Goal: Task Accomplishment & Management: Use online tool/utility

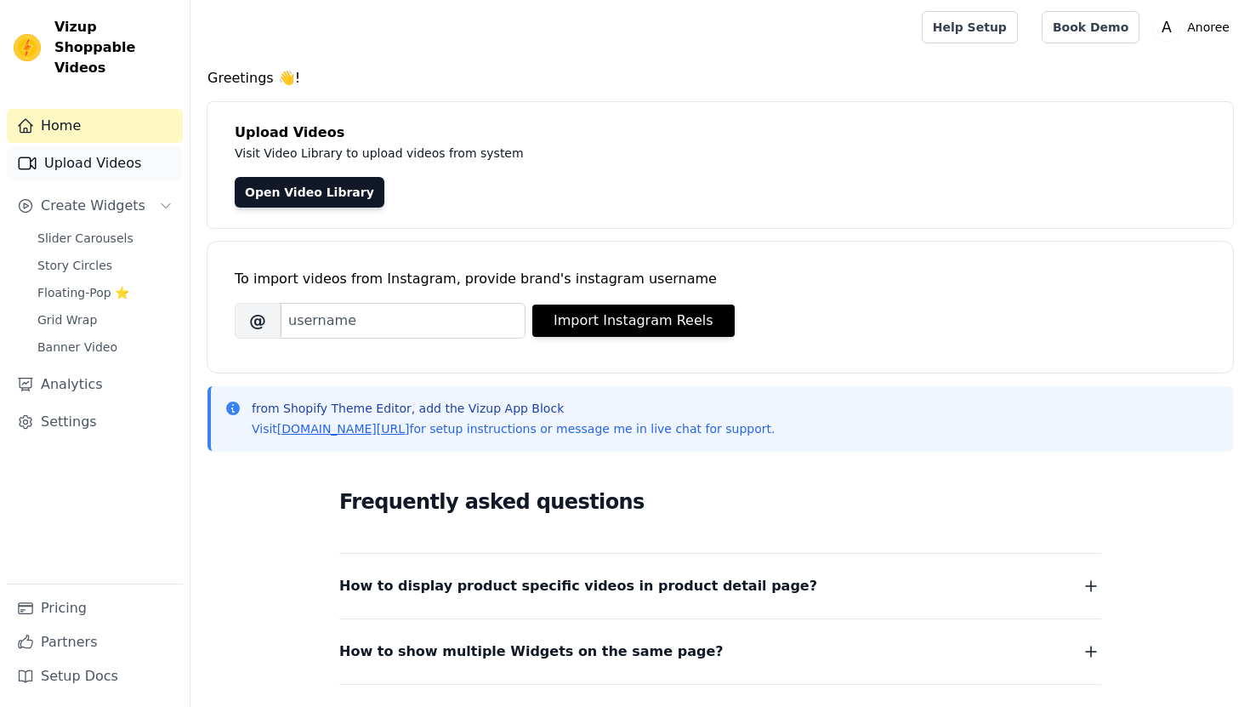
click at [117, 146] on link "Upload Videos" at bounding box center [95, 163] width 176 height 34
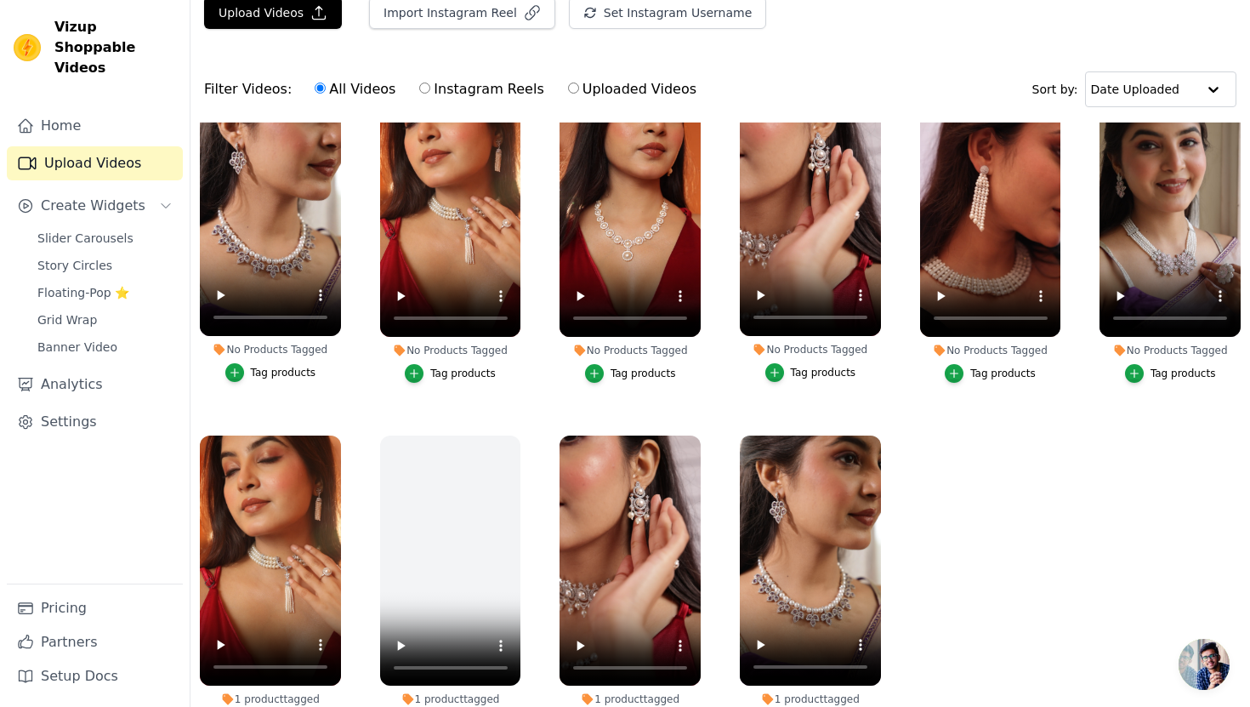
scroll to position [71, 0]
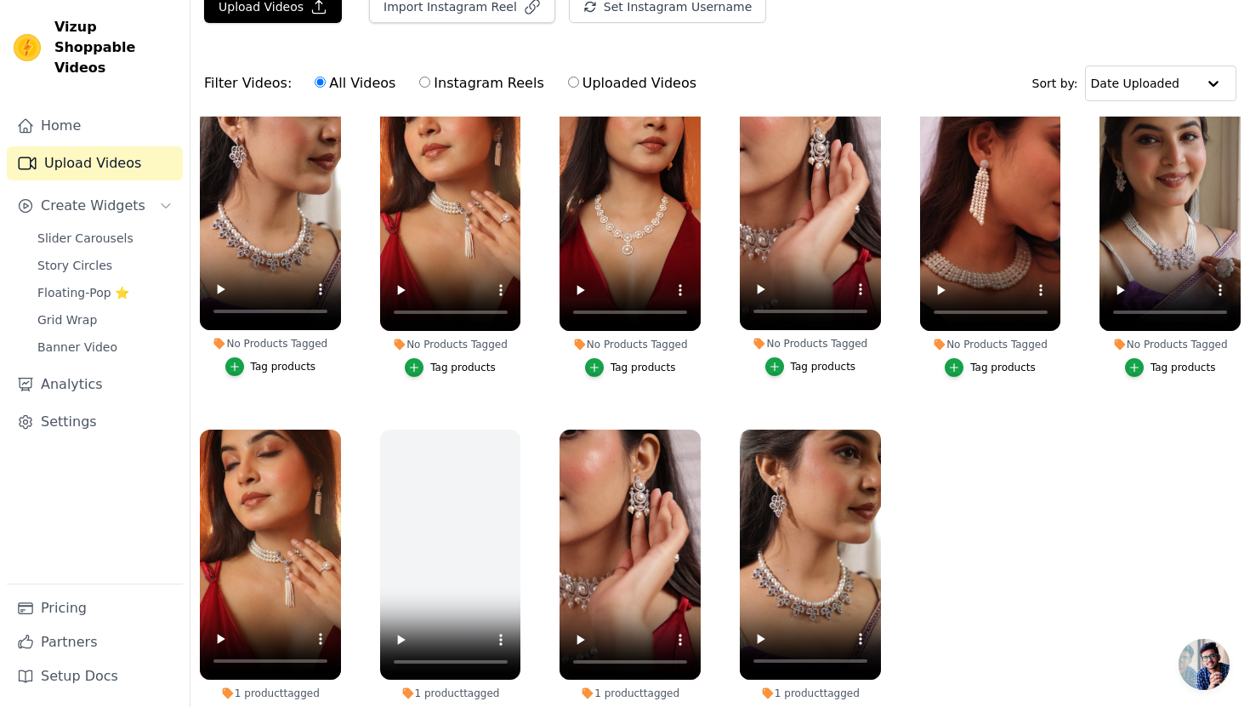
click at [272, 367] on div "Tag products" at bounding box center [283, 367] width 65 height 14
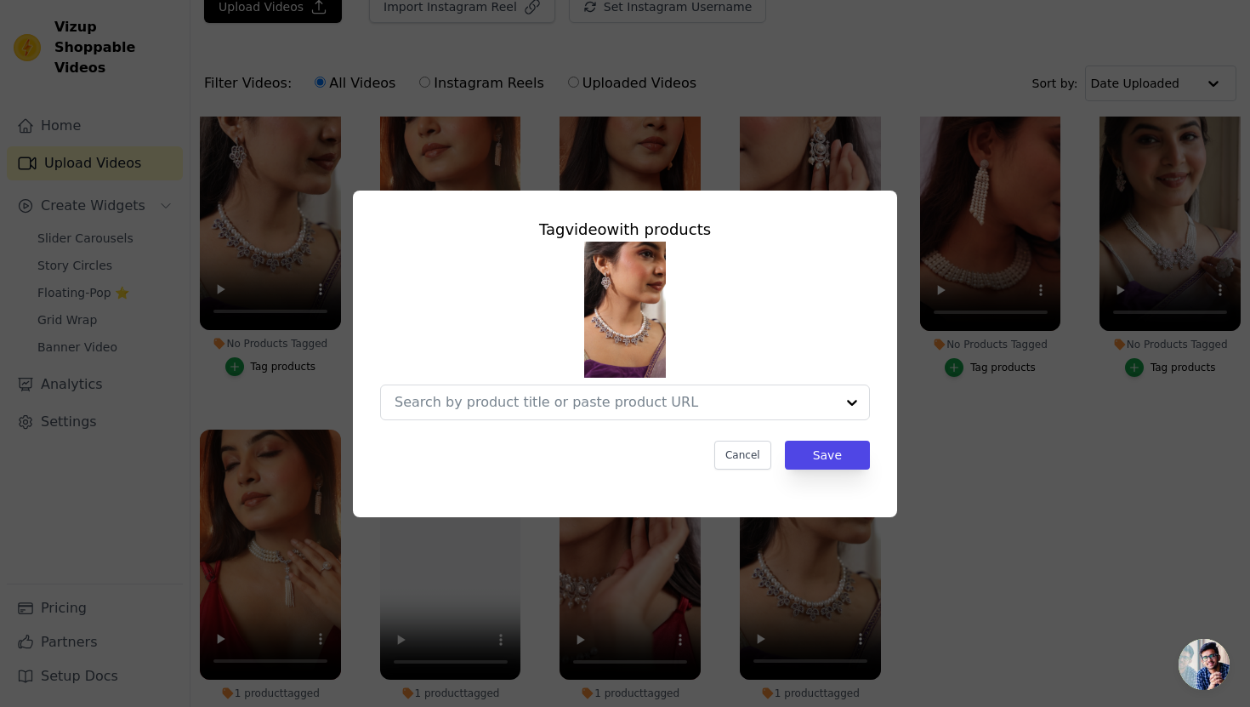
scroll to position [0, 0]
click at [617, 403] on input "No Products Tagged Tag video with products Cancel Save Tag products" at bounding box center [615, 402] width 441 height 16
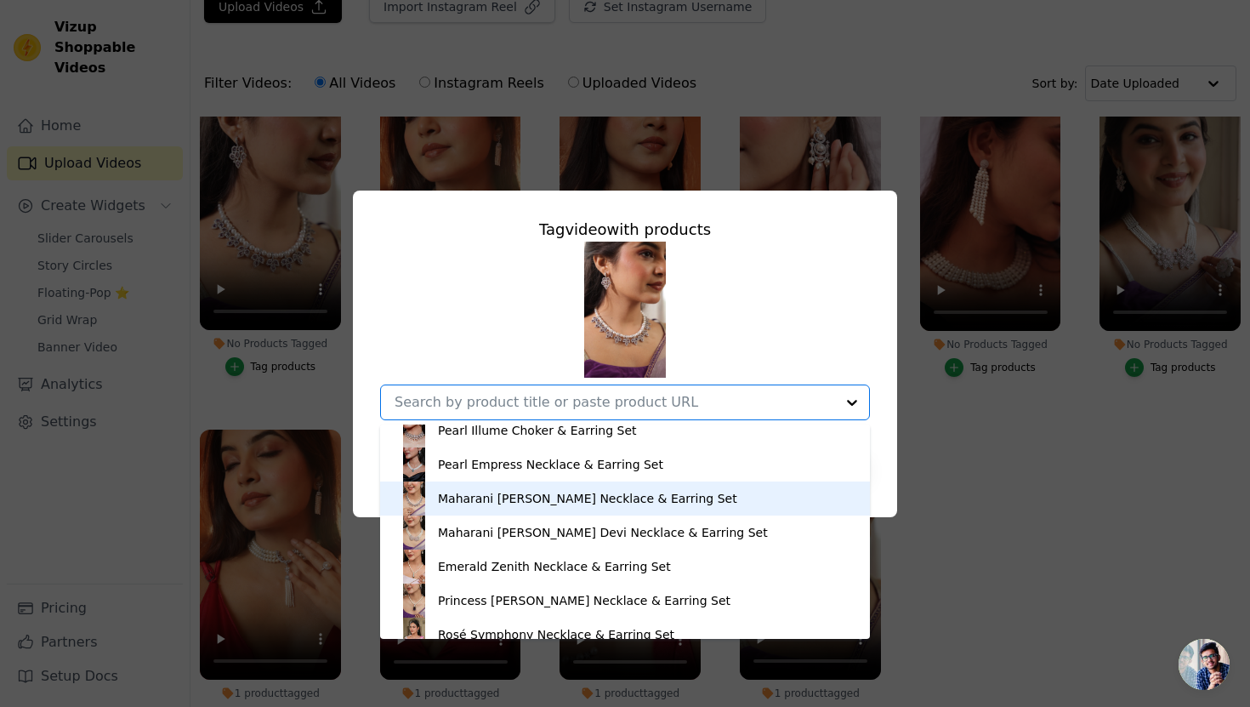
scroll to position [1932, 0]
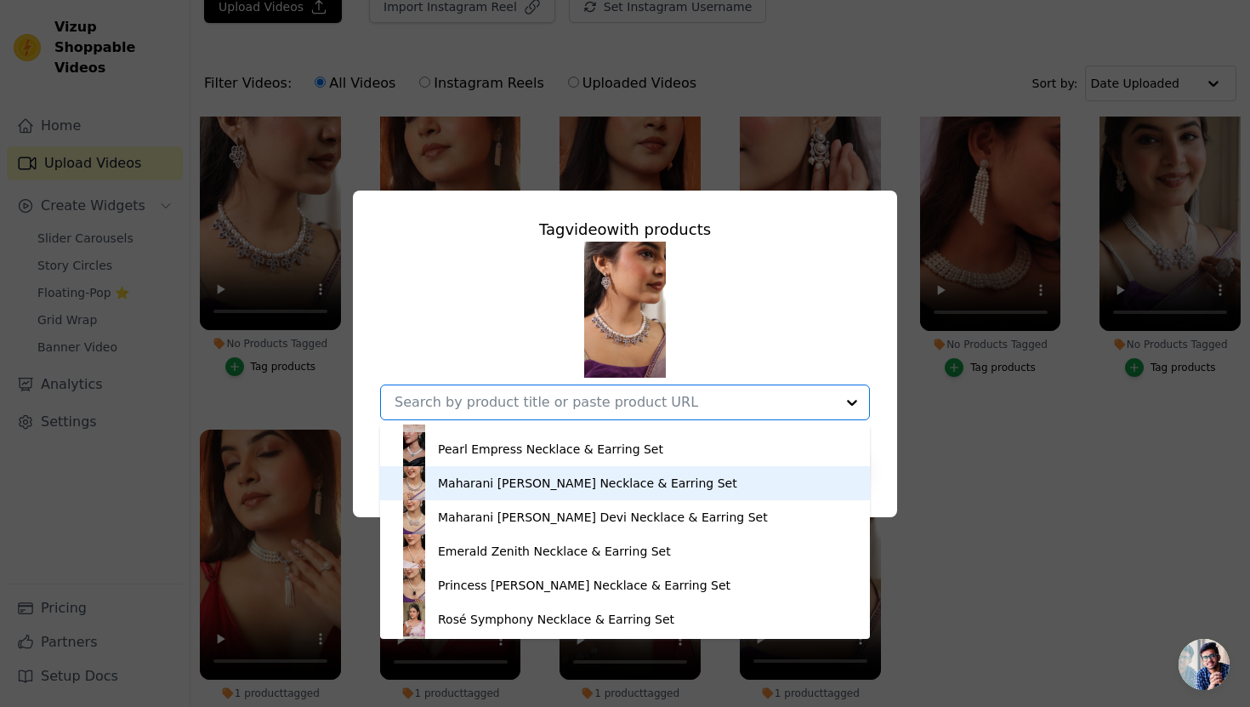
click at [538, 487] on div "Maharani Indira Devi Necklace & Earring Set" at bounding box center [587, 483] width 299 height 17
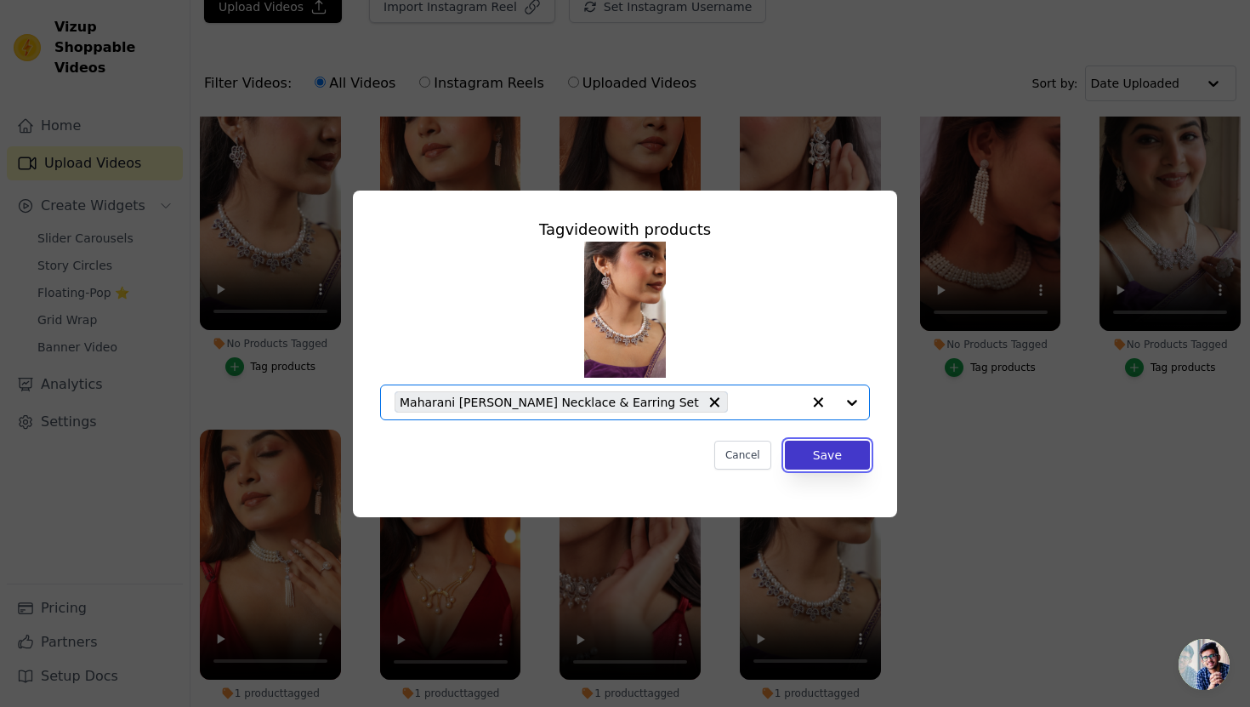
click at [823, 466] on button "Save" at bounding box center [827, 455] width 85 height 29
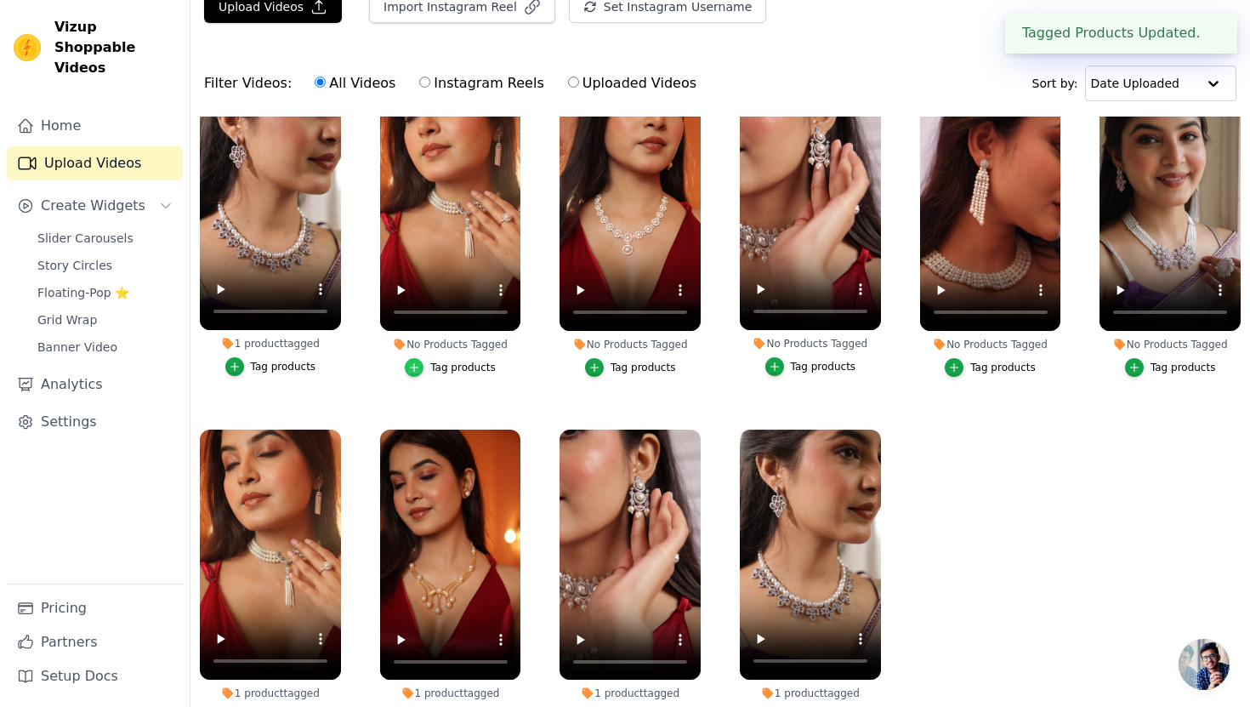
click at [422, 365] on div "button" at bounding box center [414, 367] width 19 height 19
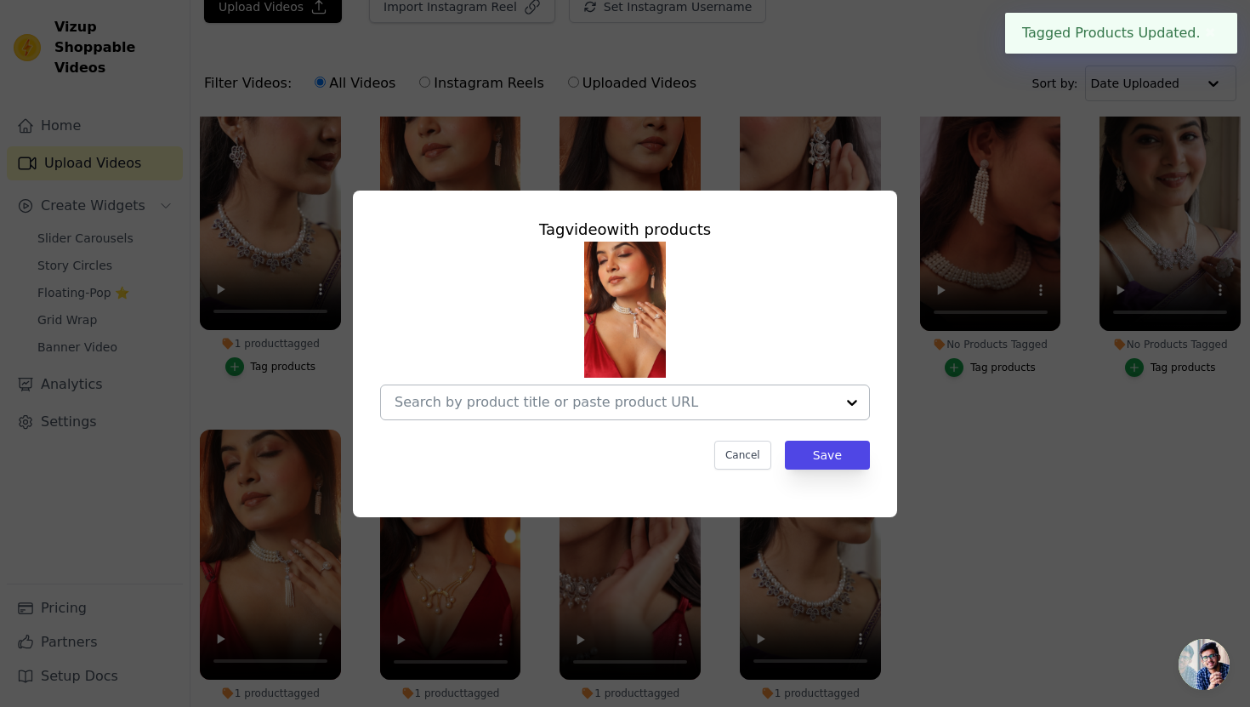
click at [474, 401] on input "No Products Tagged Tag video with products Cancel Save Tag products" at bounding box center [615, 402] width 441 height 16
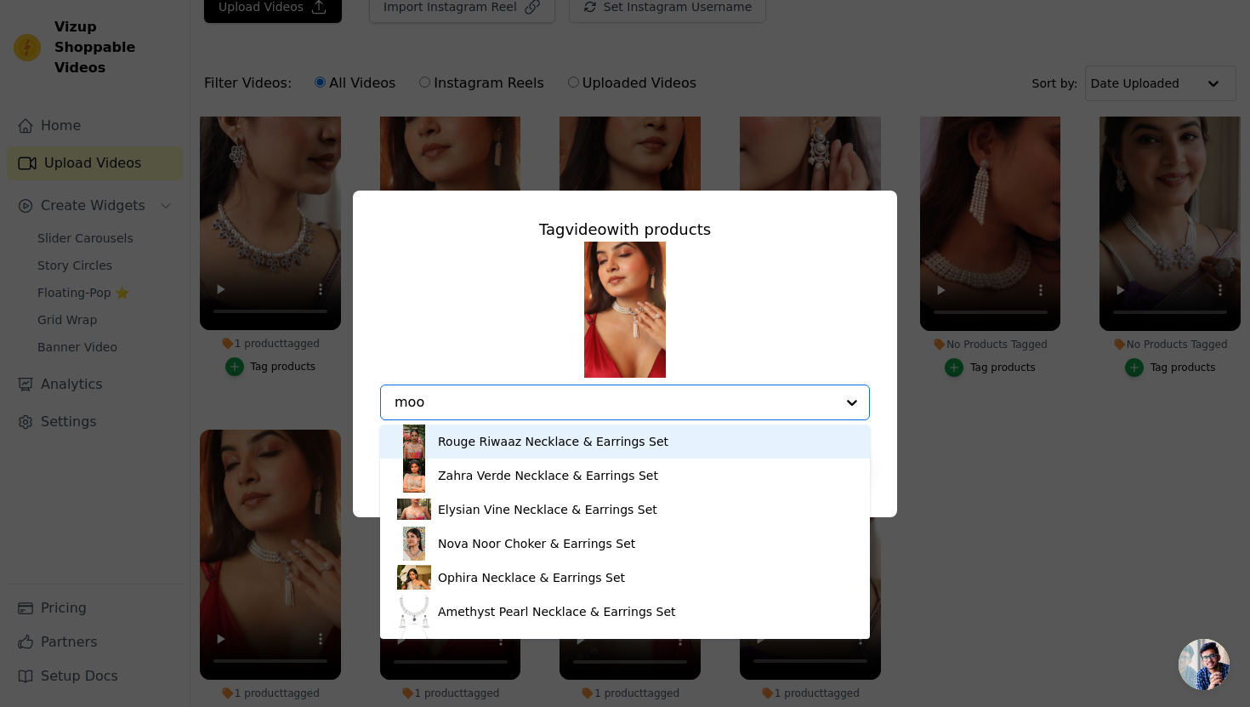
type input "moon"
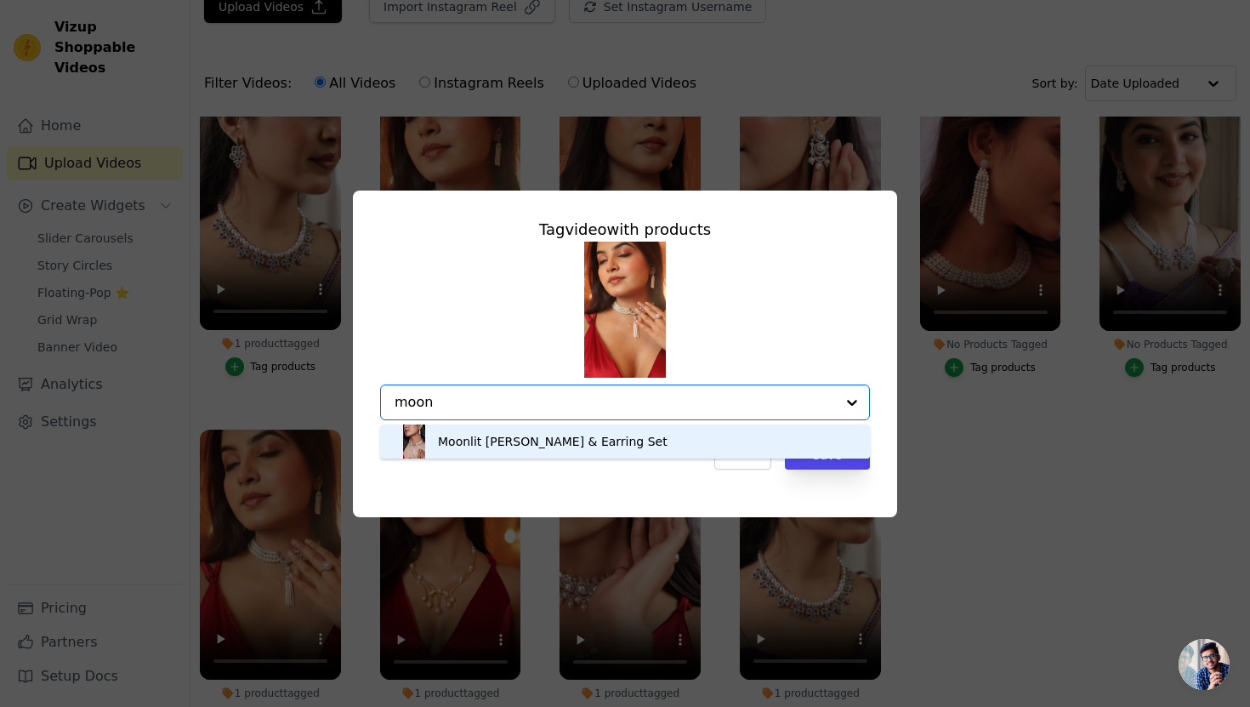
click at [544, 444] on div "Moonlit Grace Choker & Earring Set" at bounding box center [553, 441] width 230 height 17
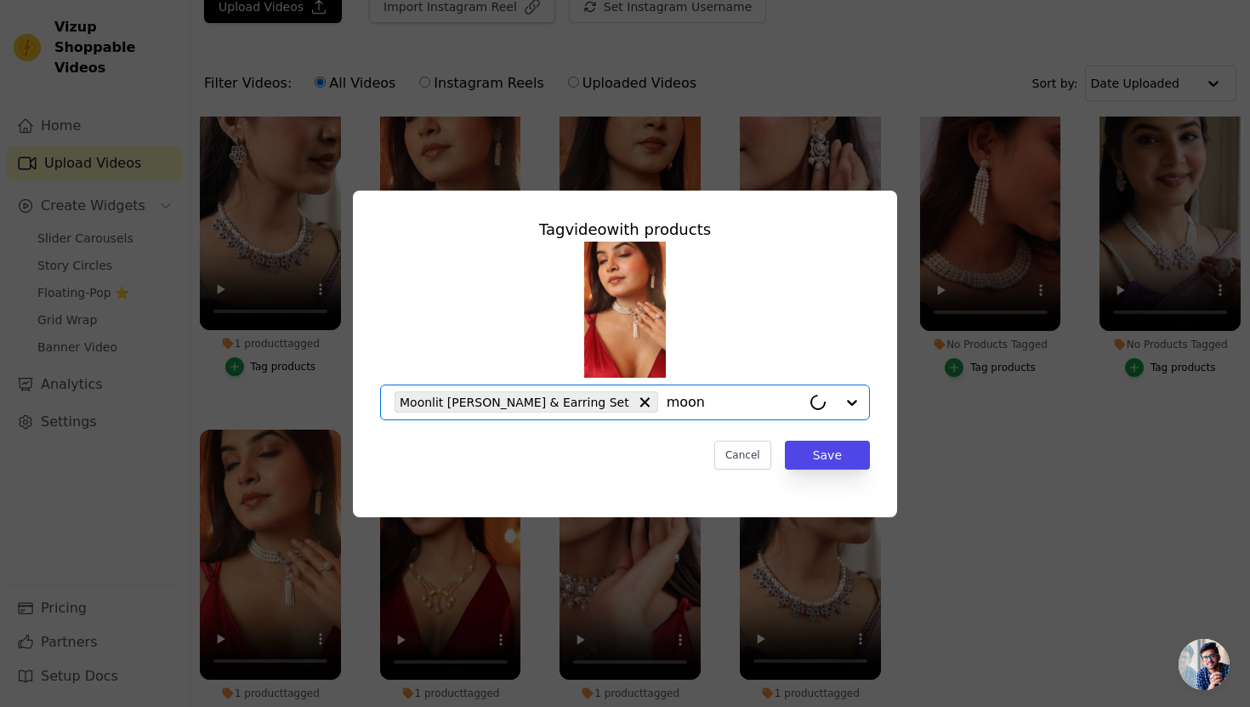
click at [851, 469] on div "Tag video with products Option Moonlit Grace Choker & Earring Set, selected. Se…" at bounding box center [625, 343] width 517 height 279
click at [836, 461] on button "Save" at bounding box center [827, 455] width 85 height 29
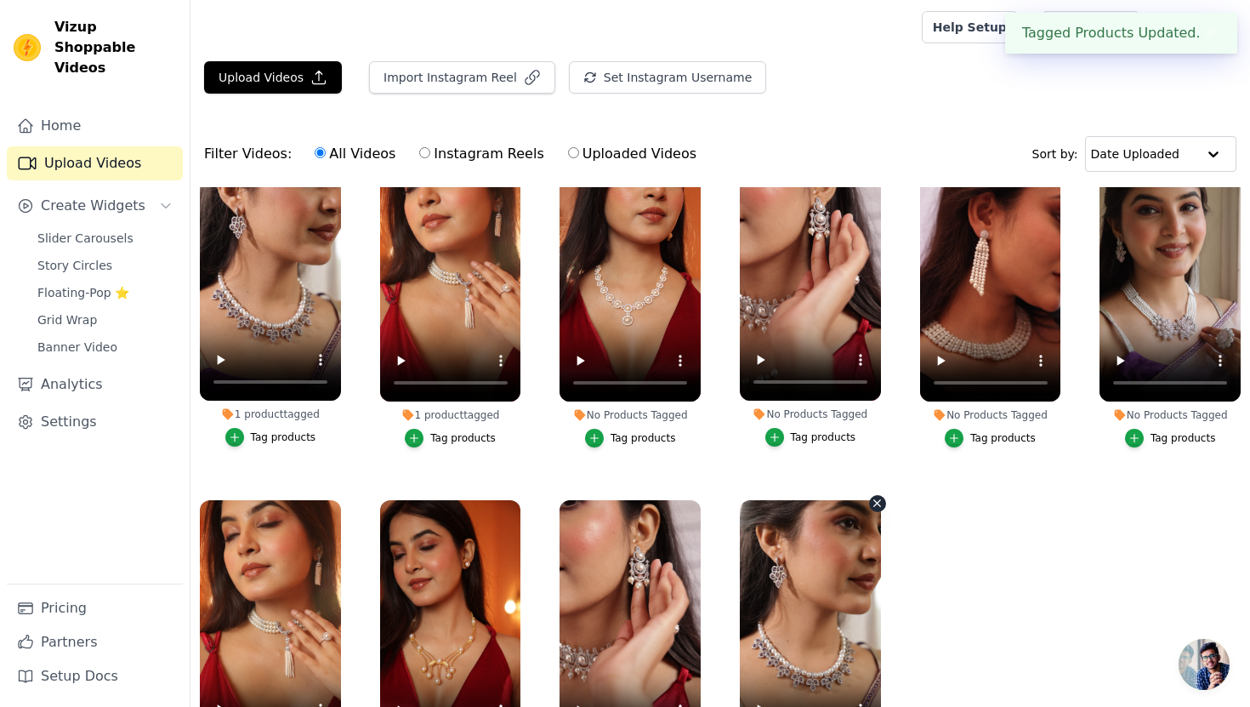
scroll to position [71, 0]
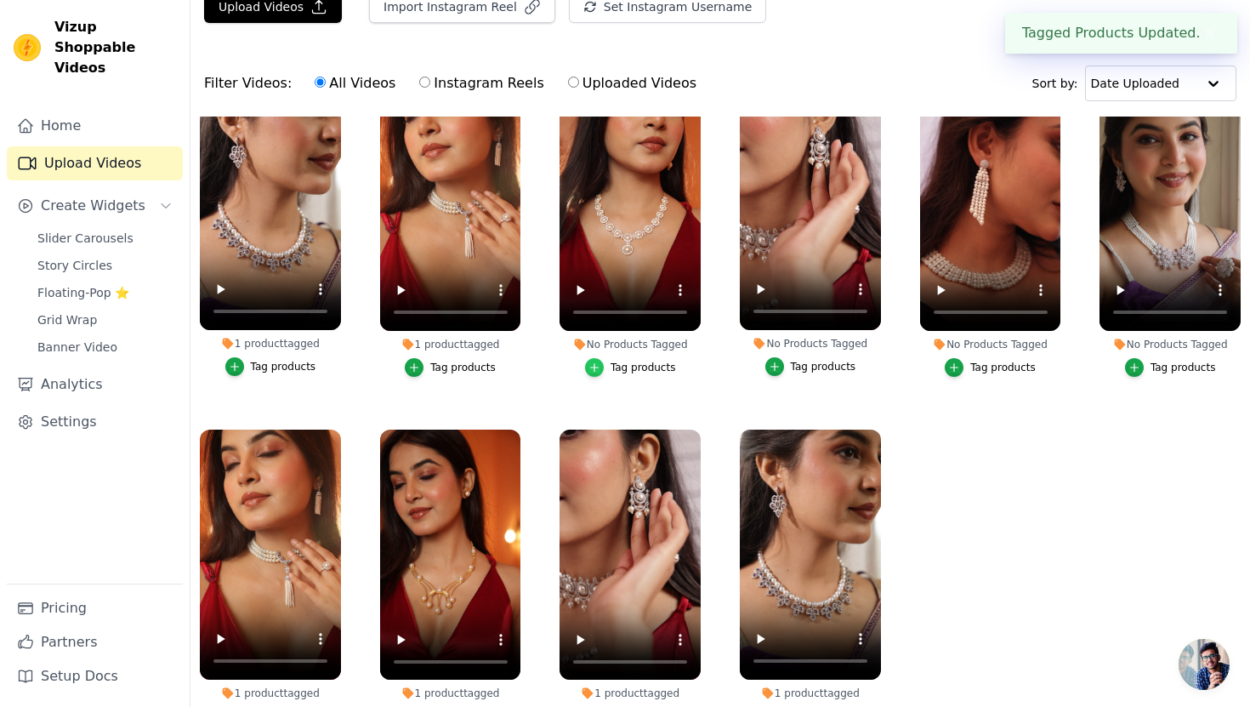
click at [598, 370] on icon "button" at bounding box center [595, 367] width 12 height 12
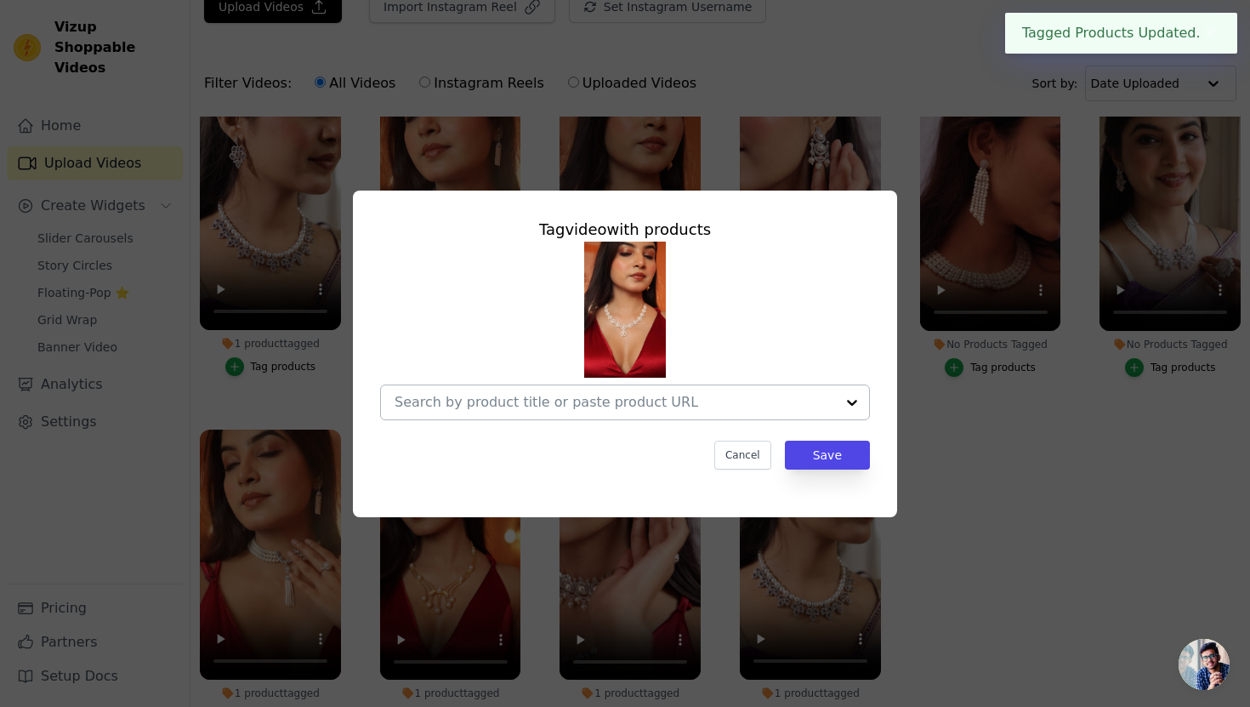
click at [596, 411] on div at bounding box center [615, 402] width 441 height 34
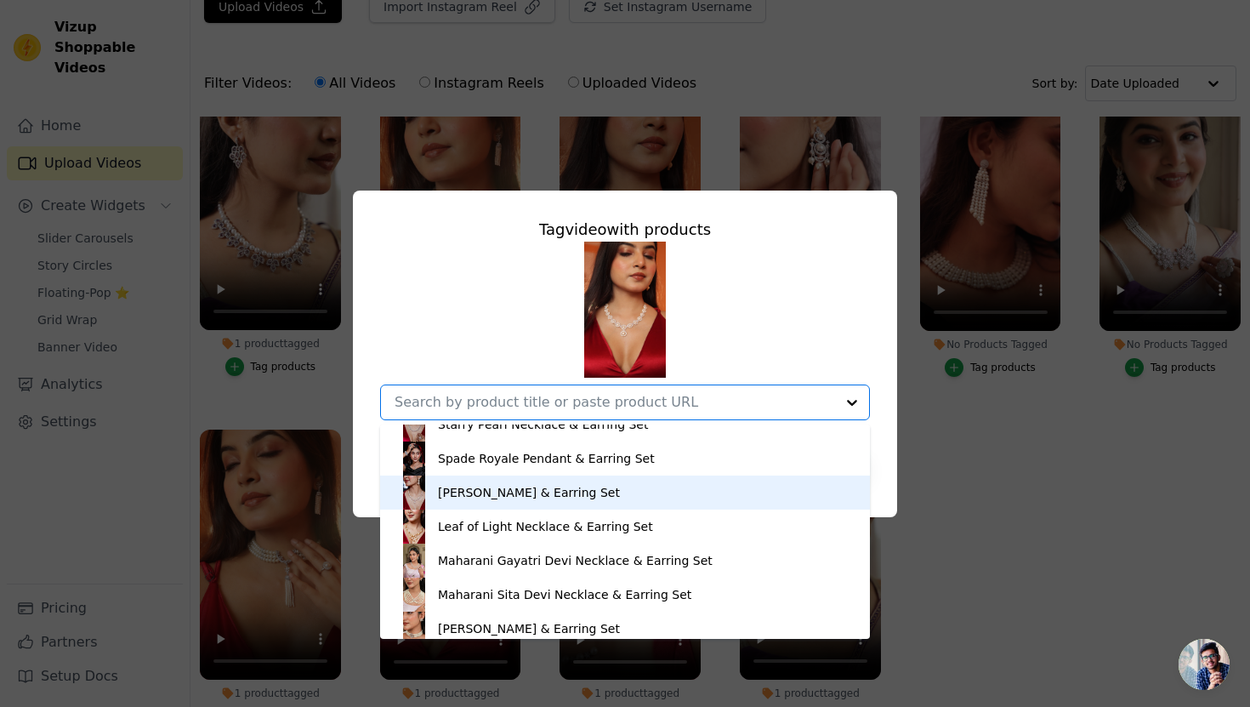
scroll to position [1450, 0]
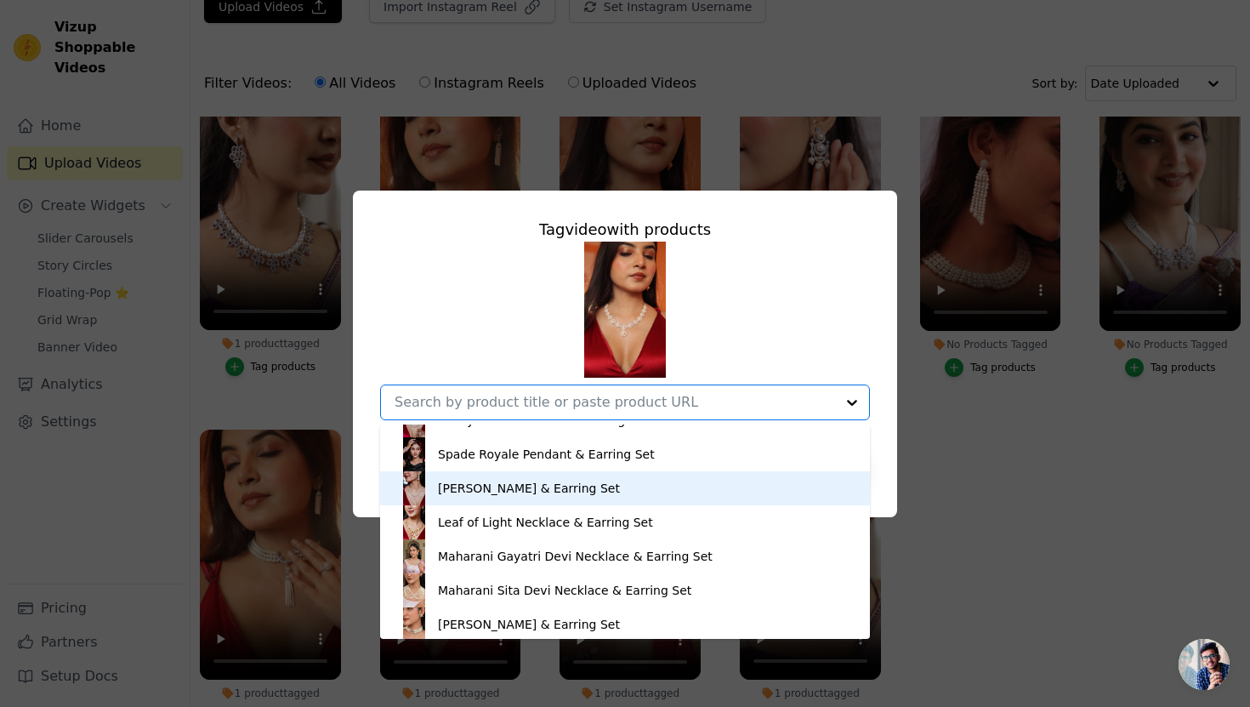
click at [448, 494] on div "Princess Diana Necklace & Earring Set" at bounding box center [529, 488] width 182 height 17
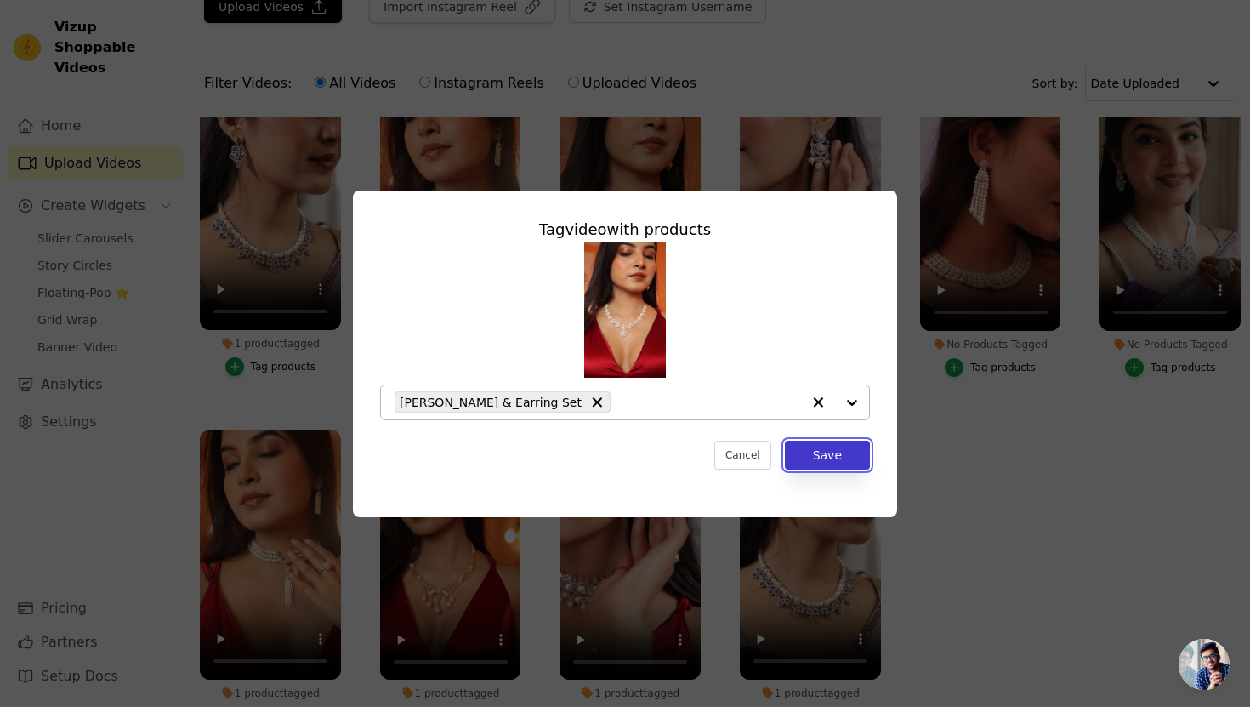
click at [794, 451] on button "Save" at bounding box center [827, 455] width 85 height 29
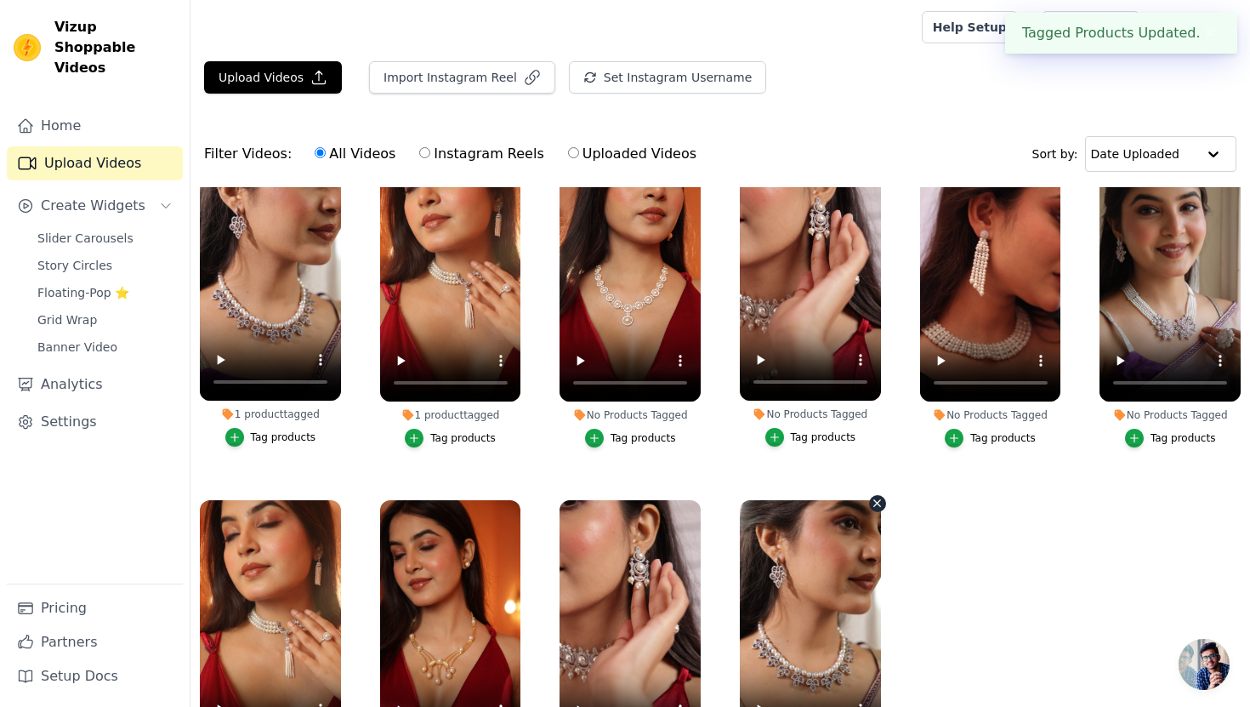
scroll to position [71, 0]
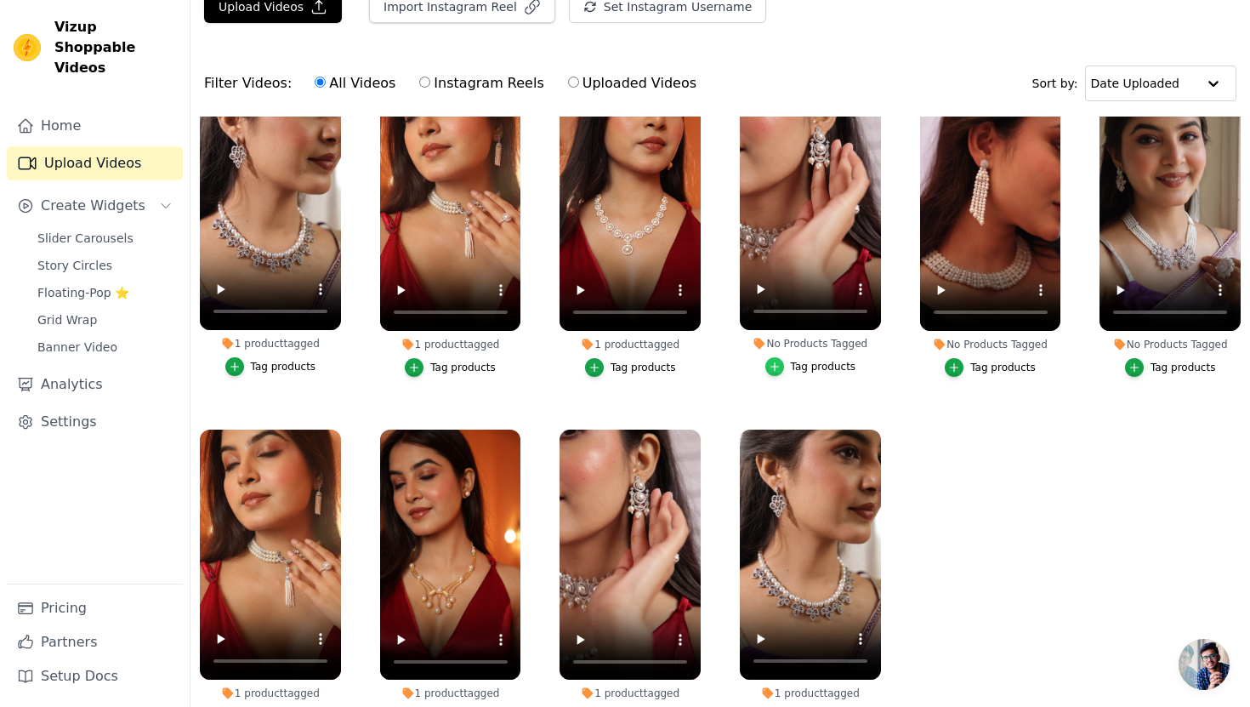
click at [771, 366] on icon "button" at bounding box center [775, 367] width 12 height 12
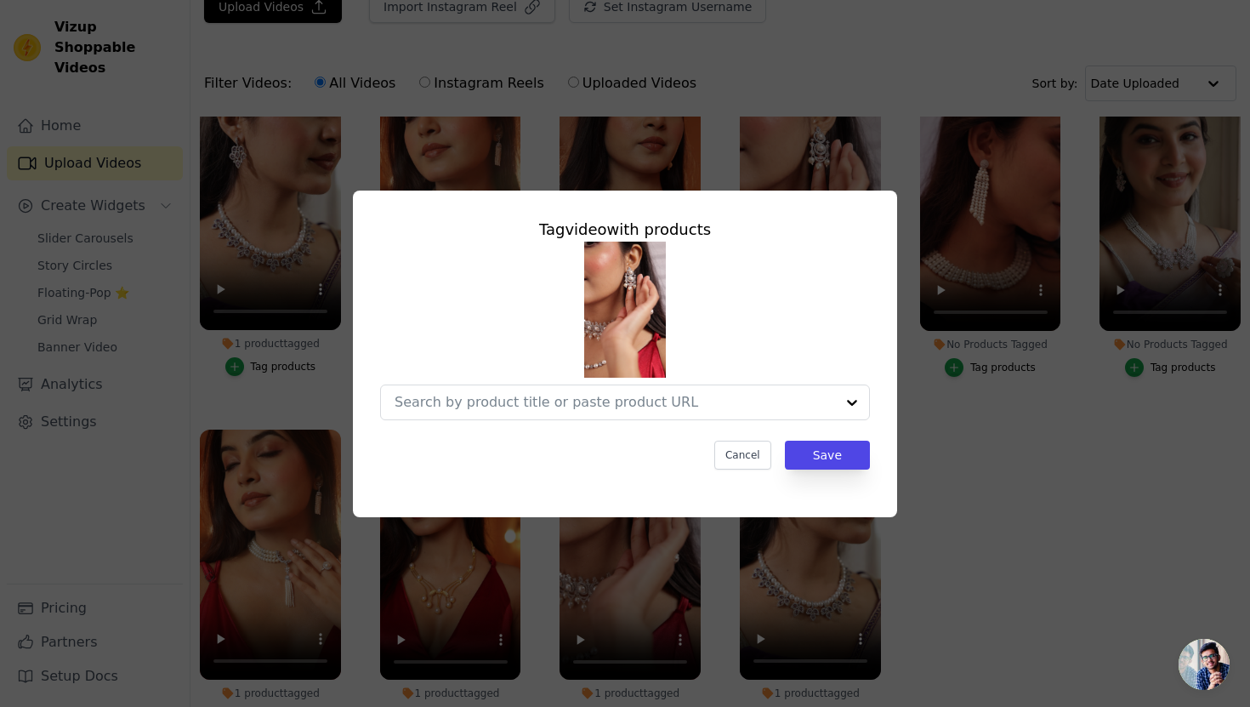
scroll to position [0, 0]
click at [667, 399] on input "No Products Tagged Tag video with products Cancel Save Tag products" at bounding box center [615, 402] width 441 height 16
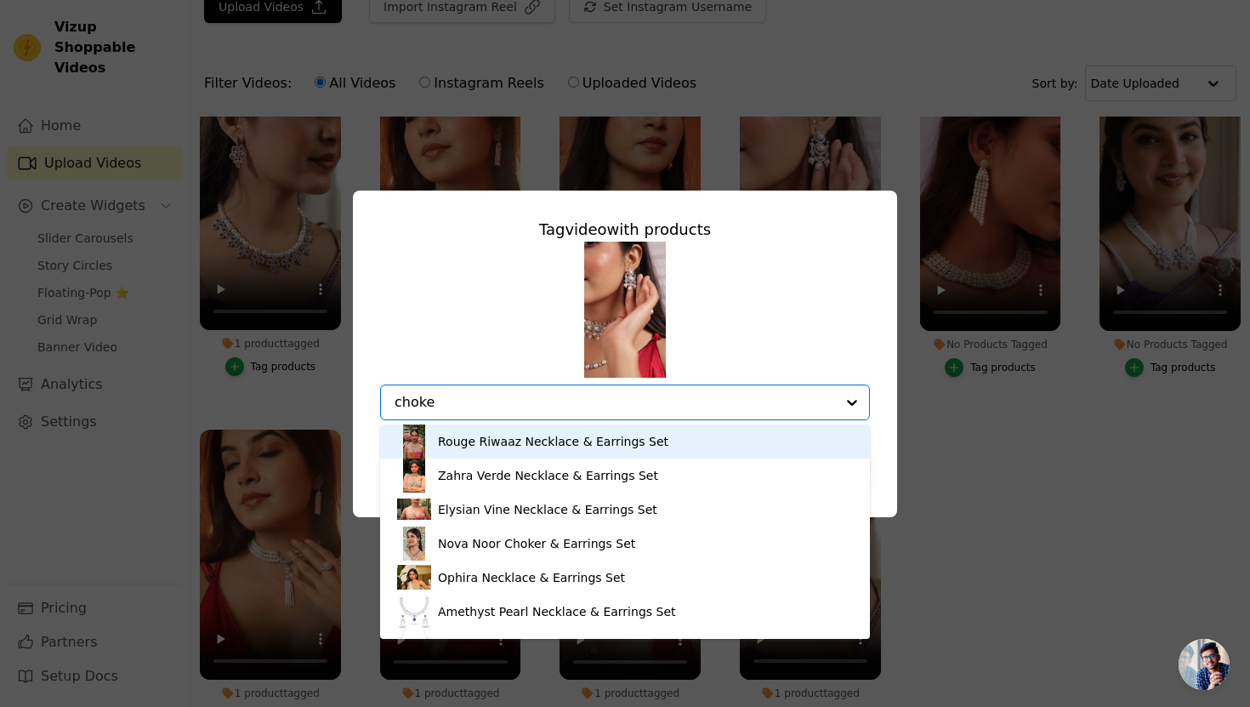
type input "choker"
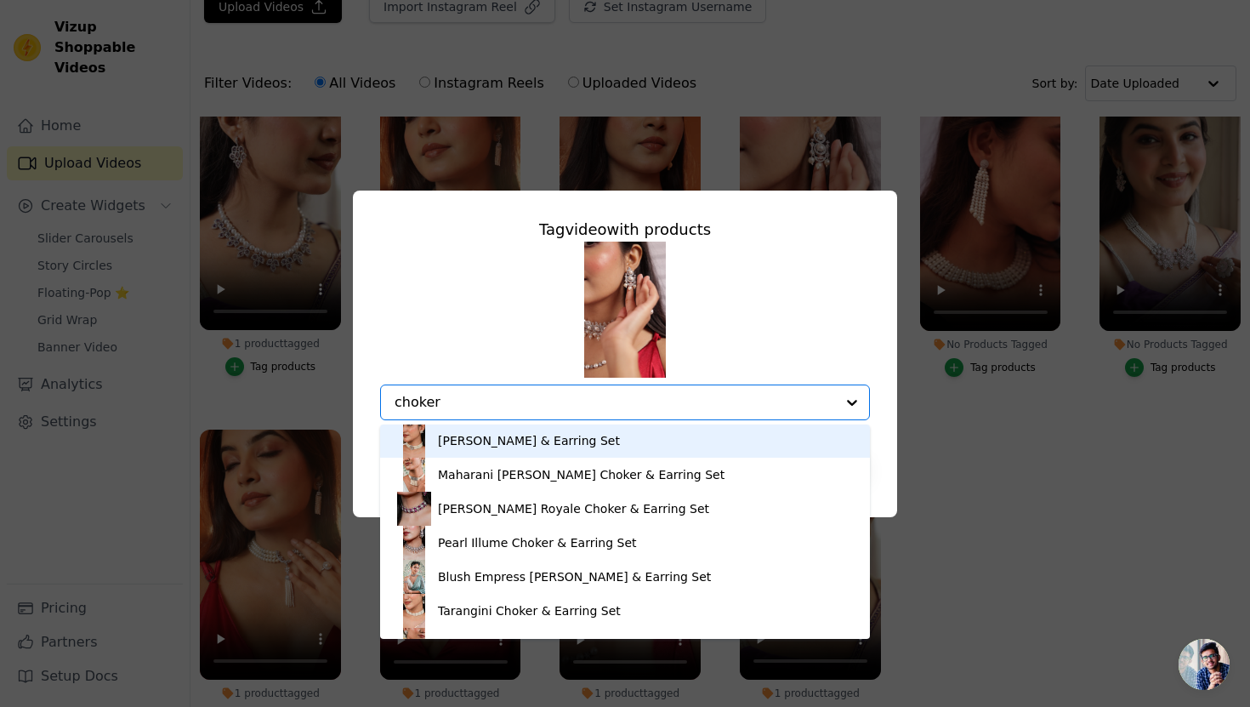
scroll to position [92, 0]
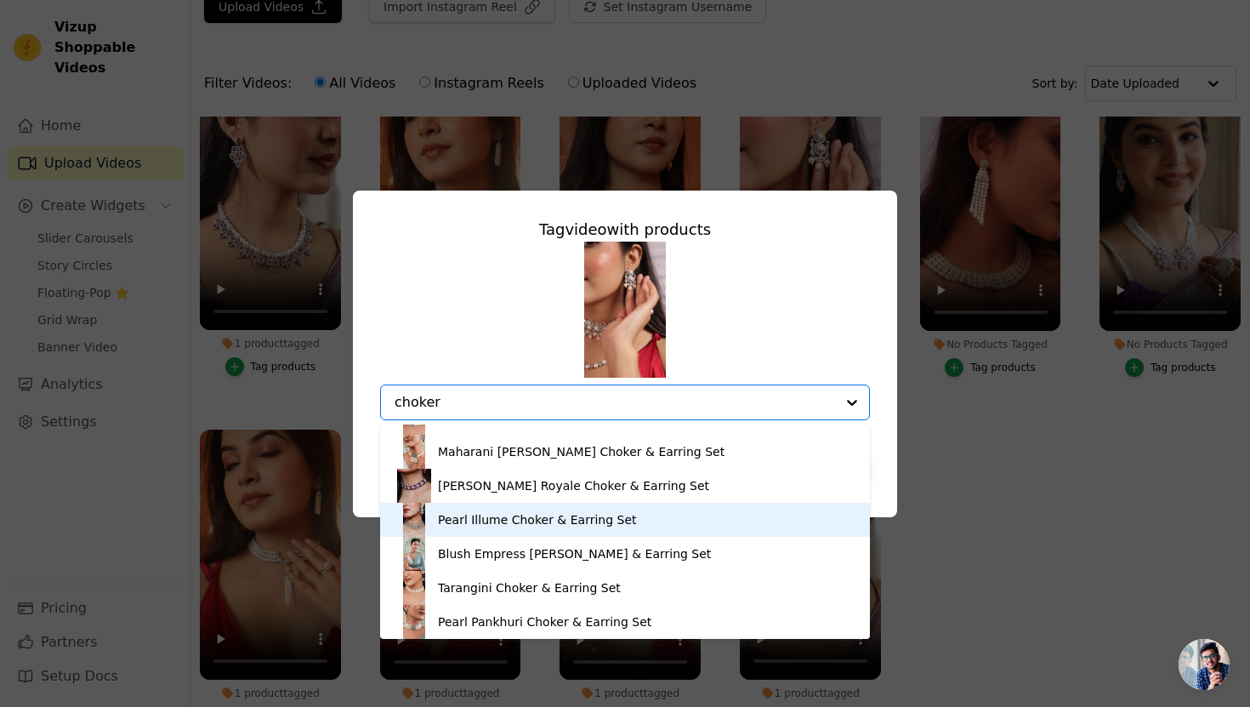
click at [519, 524] on div "Pearl Illume Choker & Earring Set" at bounding box center [537, 519] width 199 height 17
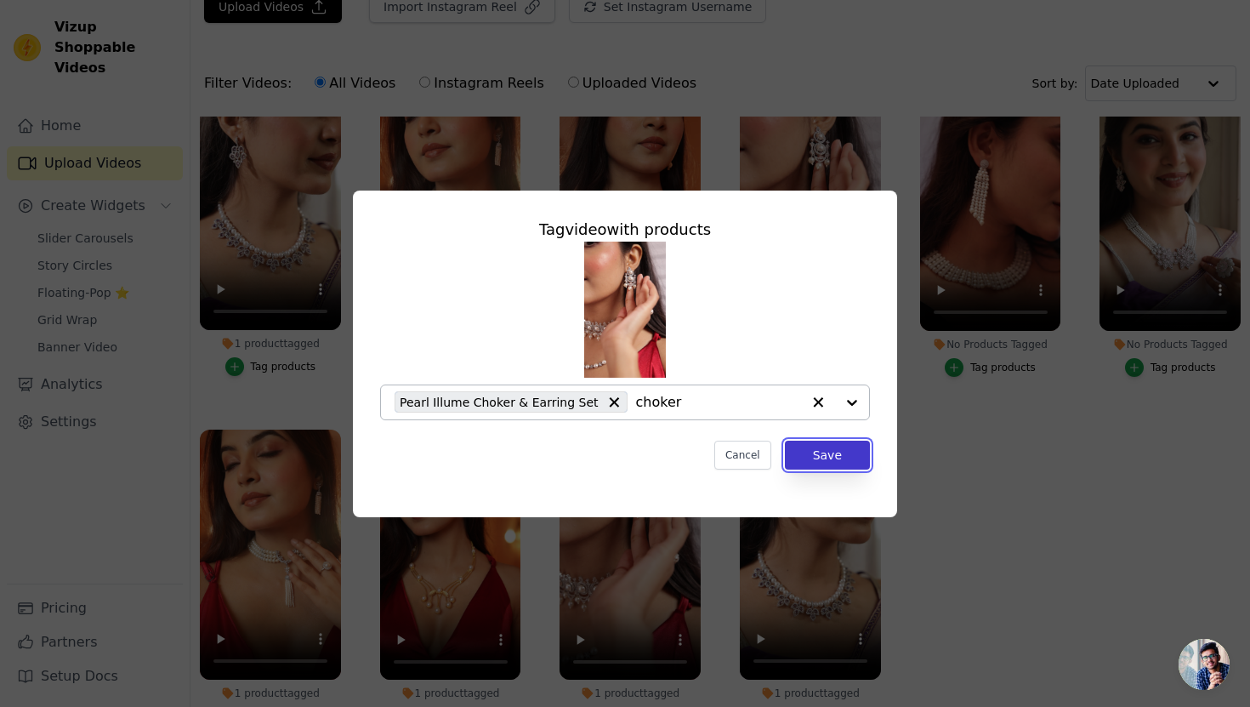
click at [817, 457] on button "Save" at bounding box center [827, 455] width 85 height 29
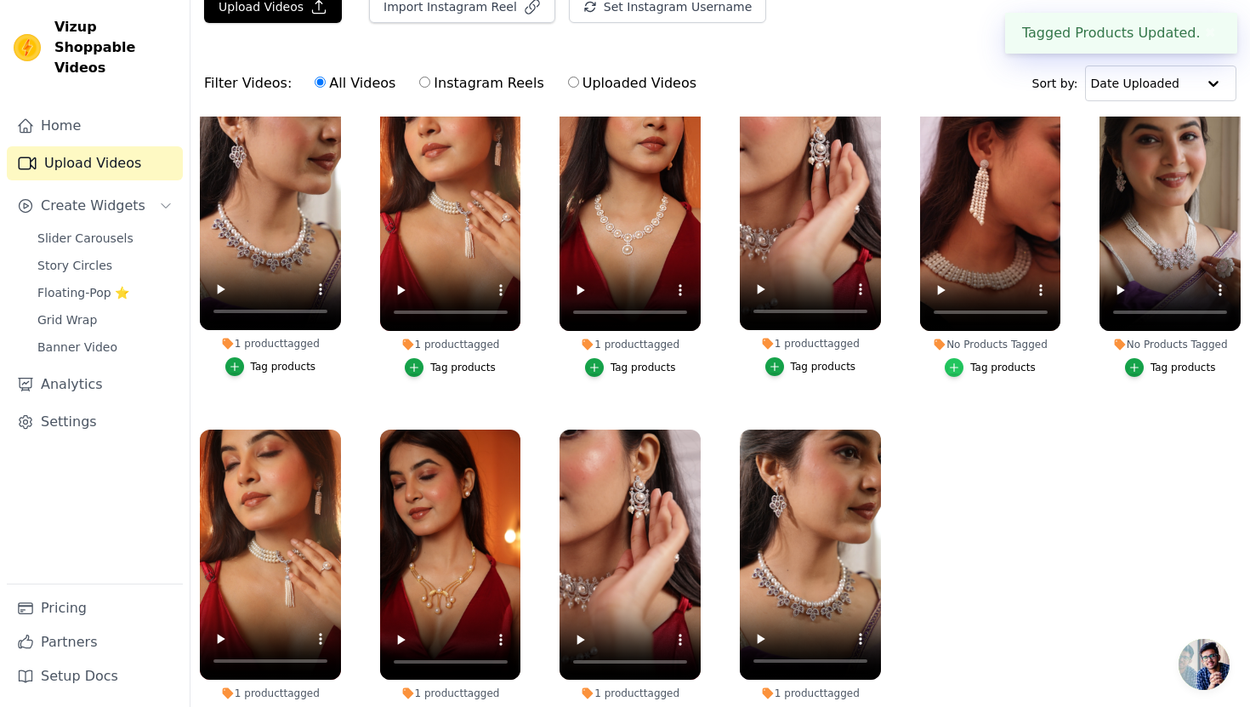
click at [959, 364] on icon "button" at bounding box center [954, 367] width 12 height 12
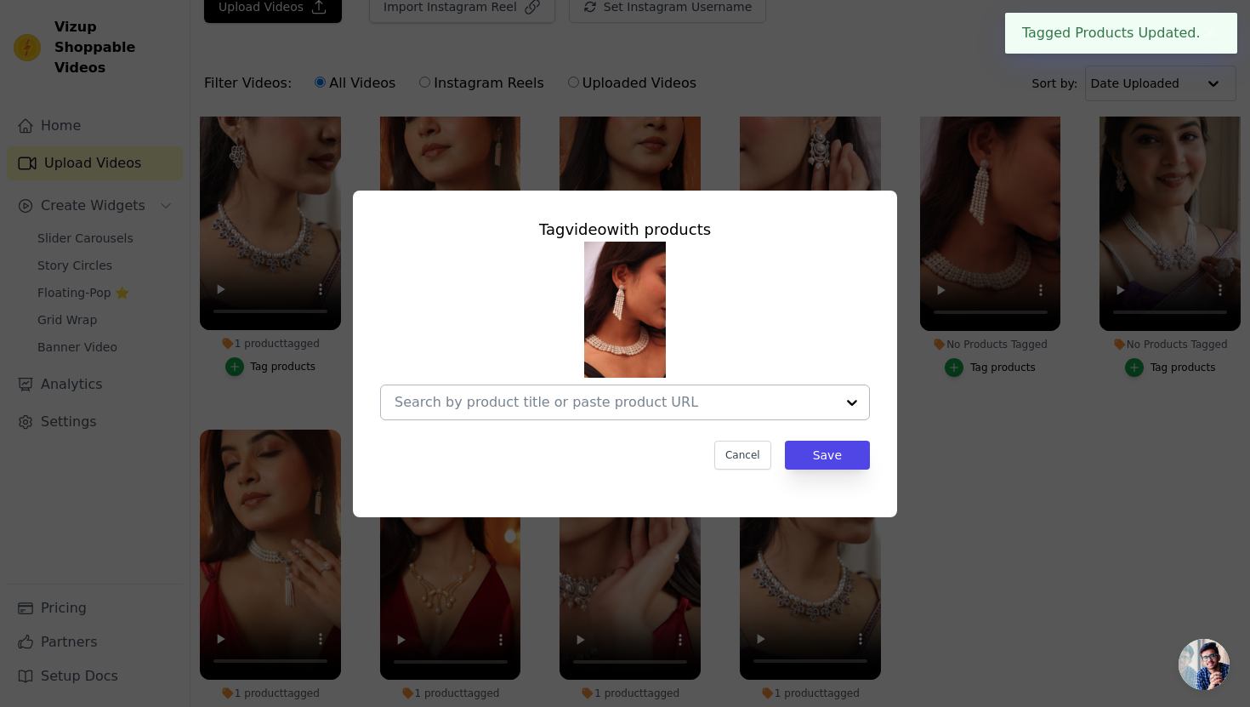
click at [625, 403] on input "No Products Tagged Tag video with products Cancel Save Tag products" at bounding box center [615, 402] width 441 height 16
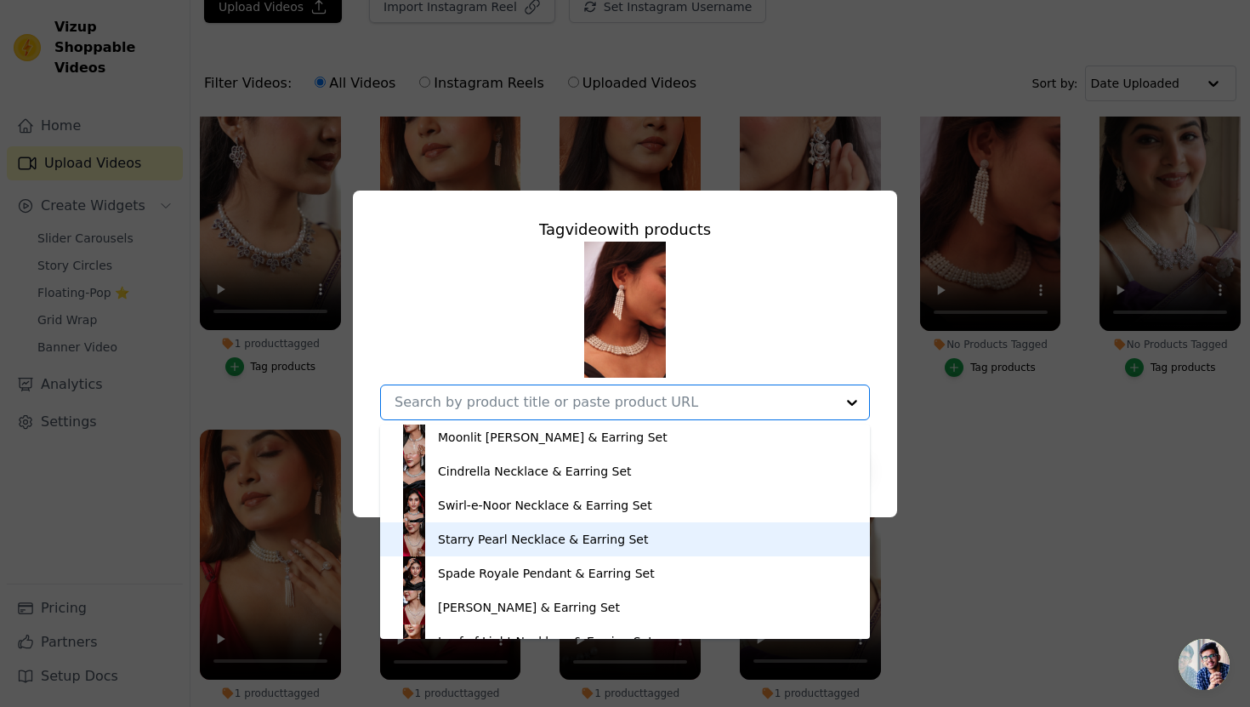
scroll to position [1309, 0]
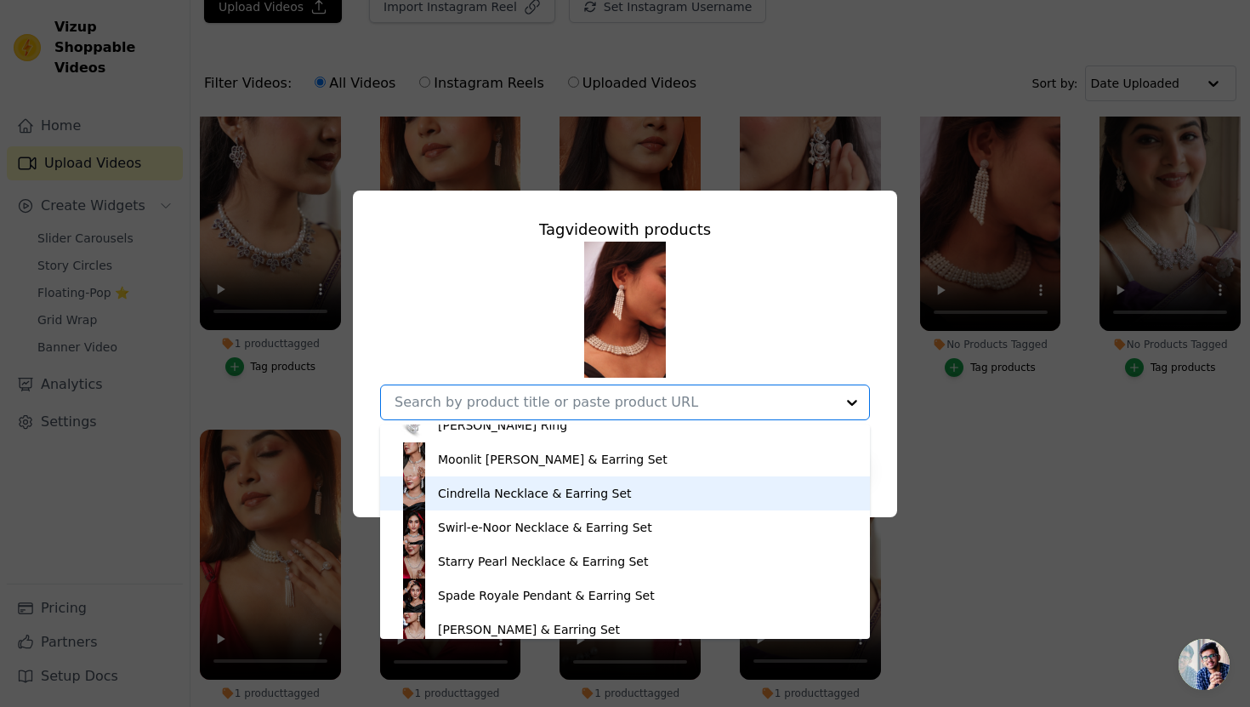
click at [509, 494] on div "Cindrella Necklace & Earring Set" at bounding box center [535, 493] width 194 height 17
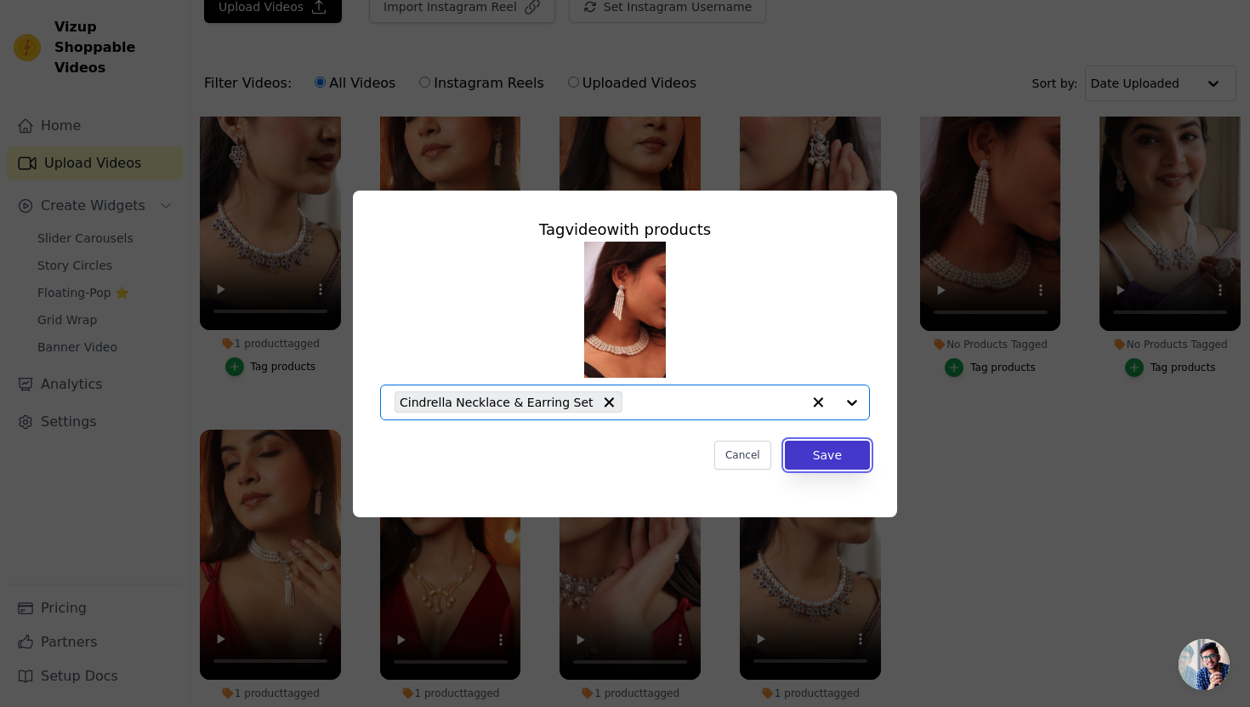
click at [810, 457] on button "Save" at bounding box center [827, 455] width 85 height 29
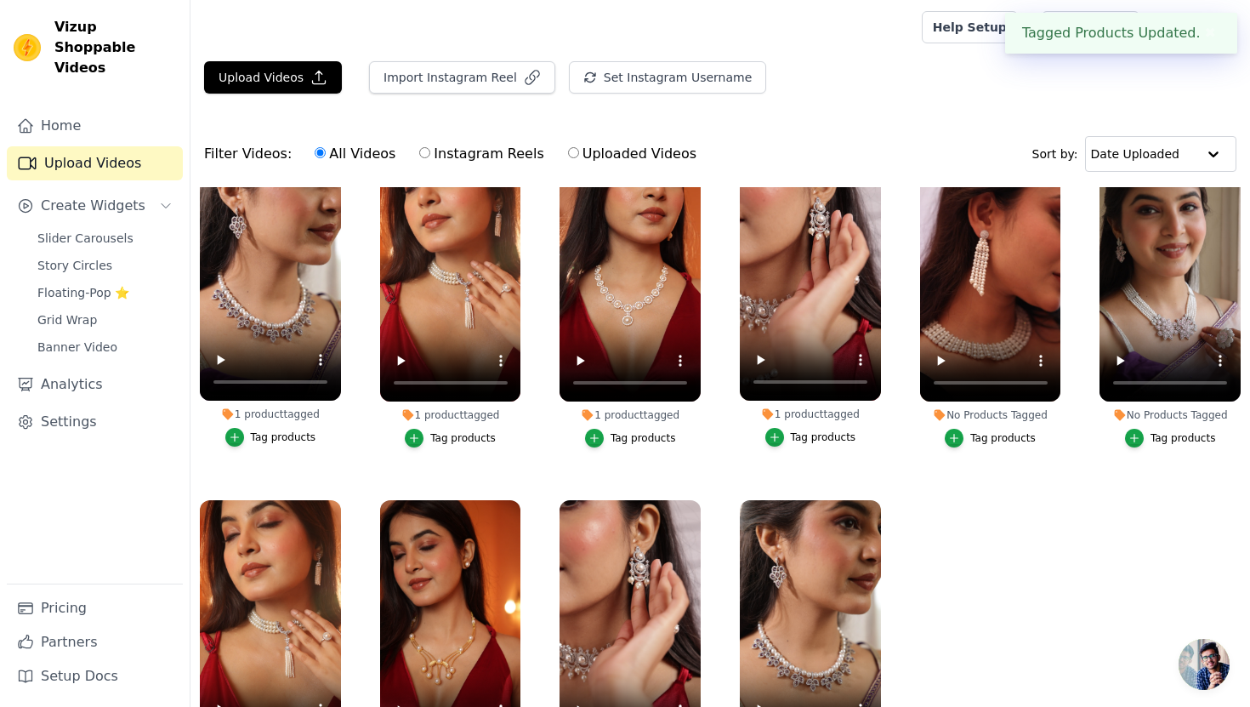
scroll to position [71, 0]
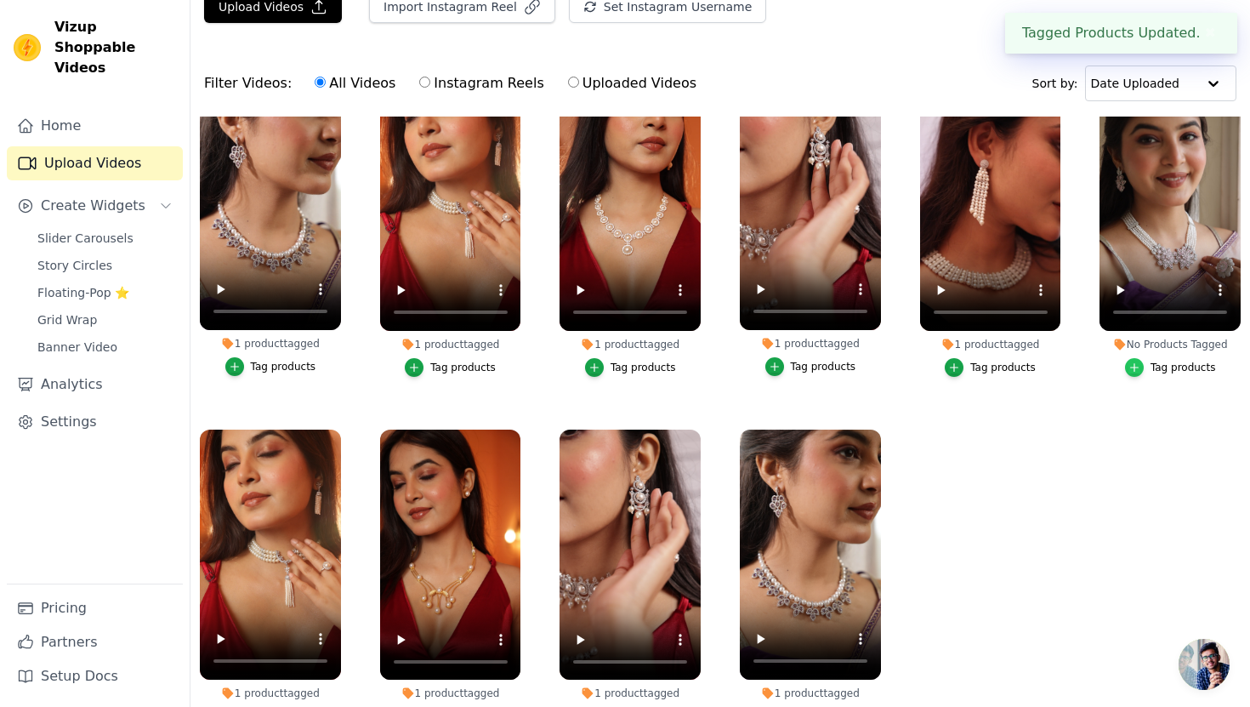
click at [1136, 362] on icon "button" at bounding box center [1135, 367] width 12 height 12
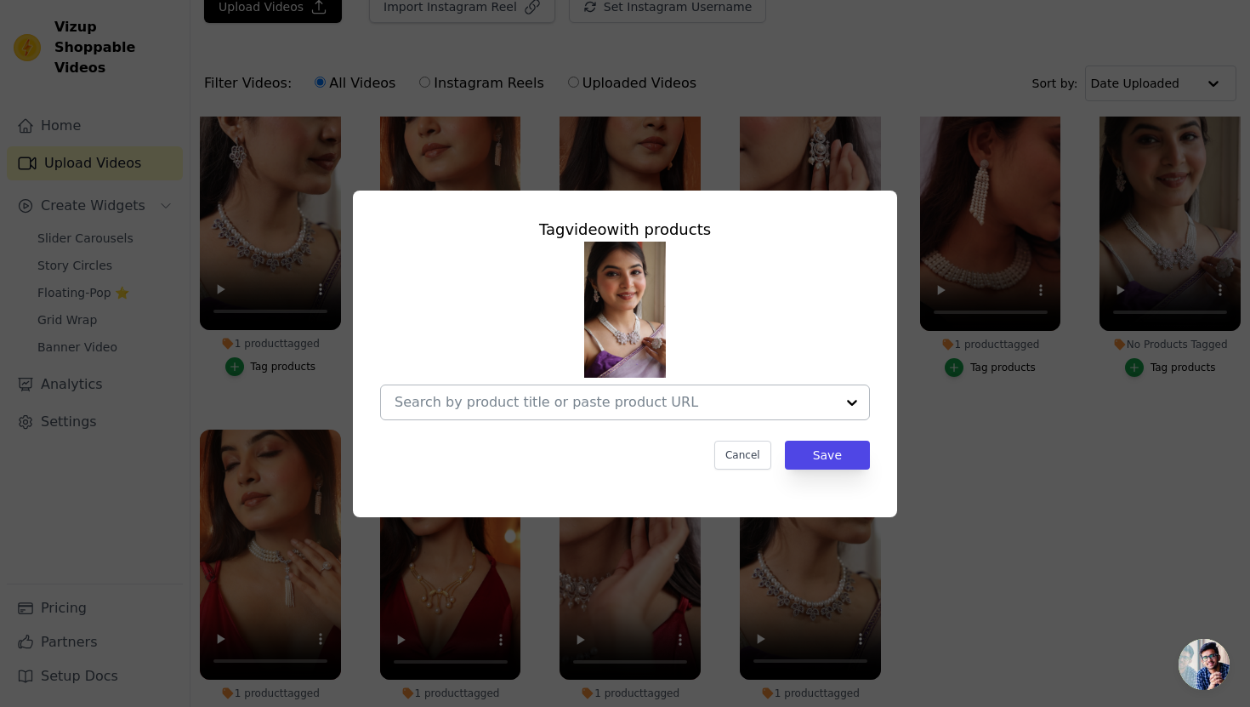
click at [845, 406] on div at bounding box center [852, 402] width 34 height 34
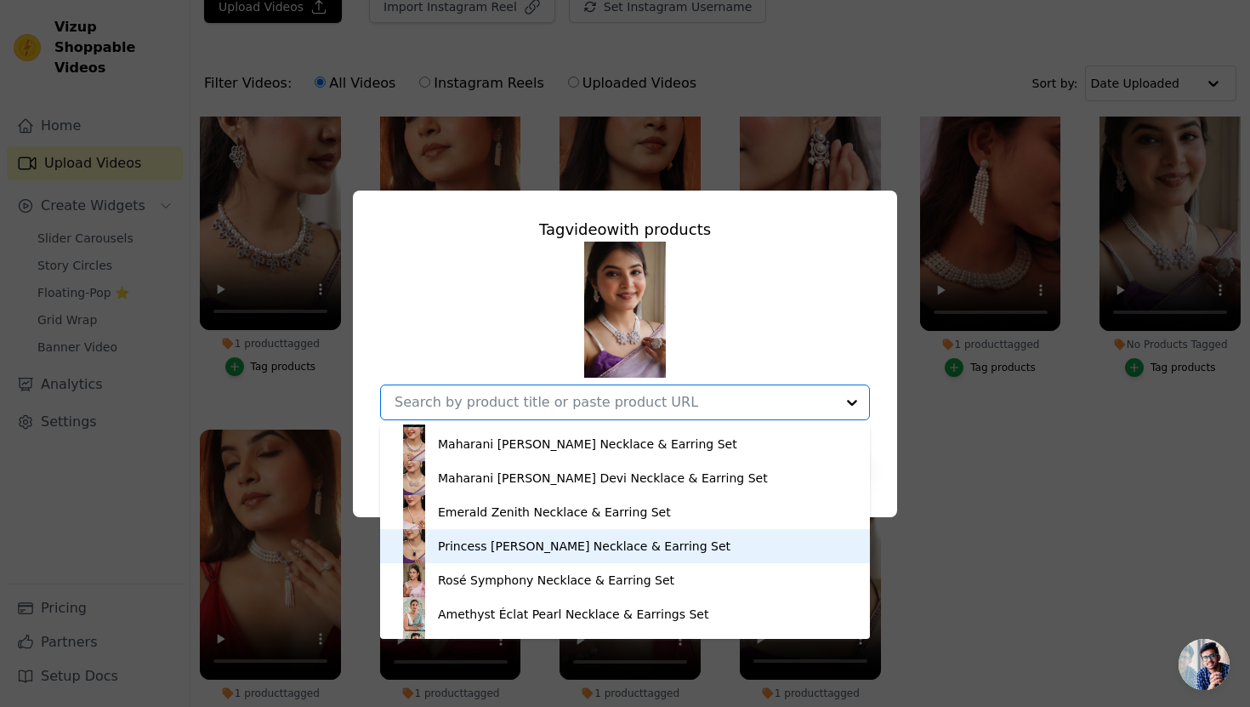
scroll to position [1908, 0]
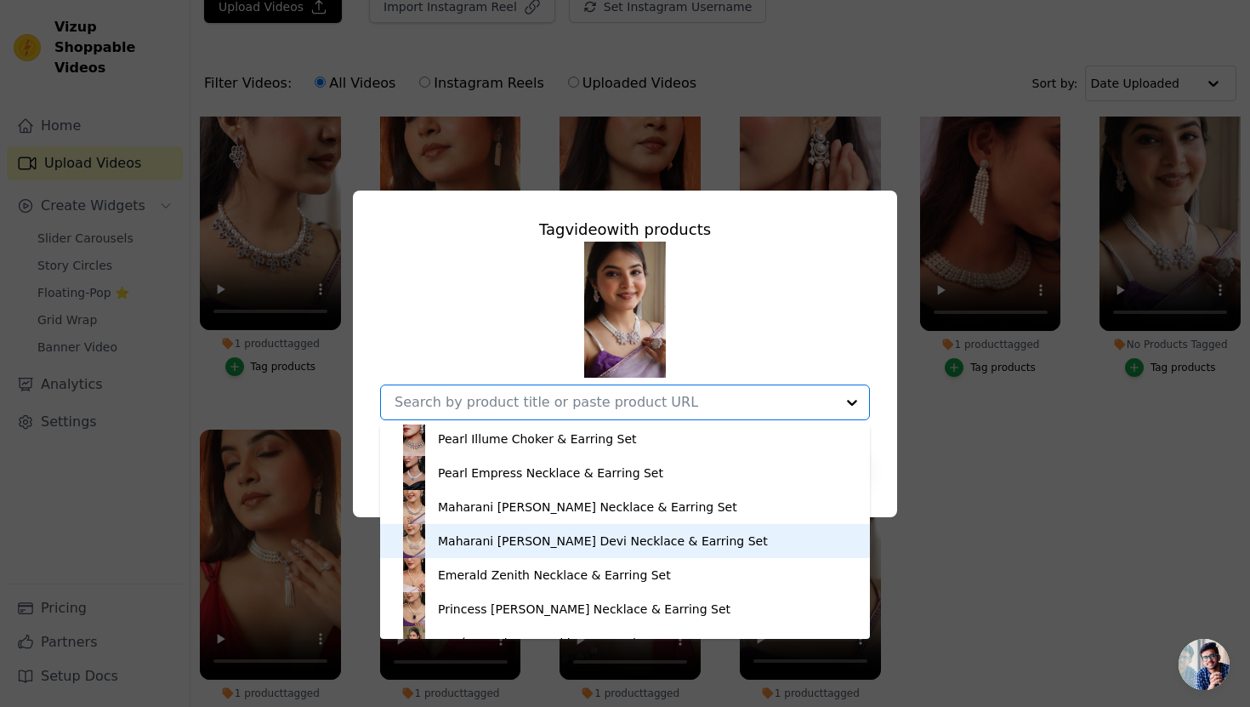
click at [578, 540] on div "Maharani Suniti Devi Necklace & Earring Set" at bounding box center [603, 540] width 330 height 17
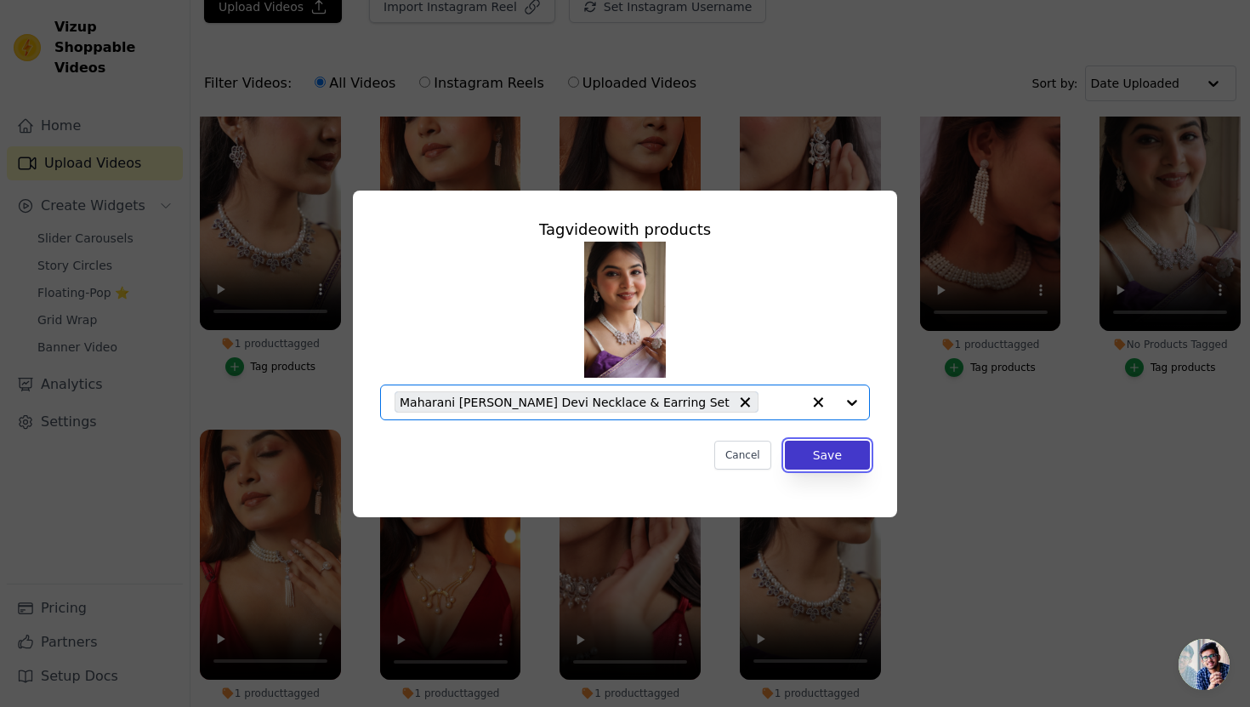
click at [824, 458] on button "Save" at bounding box center [827, 455] width 85 height 29
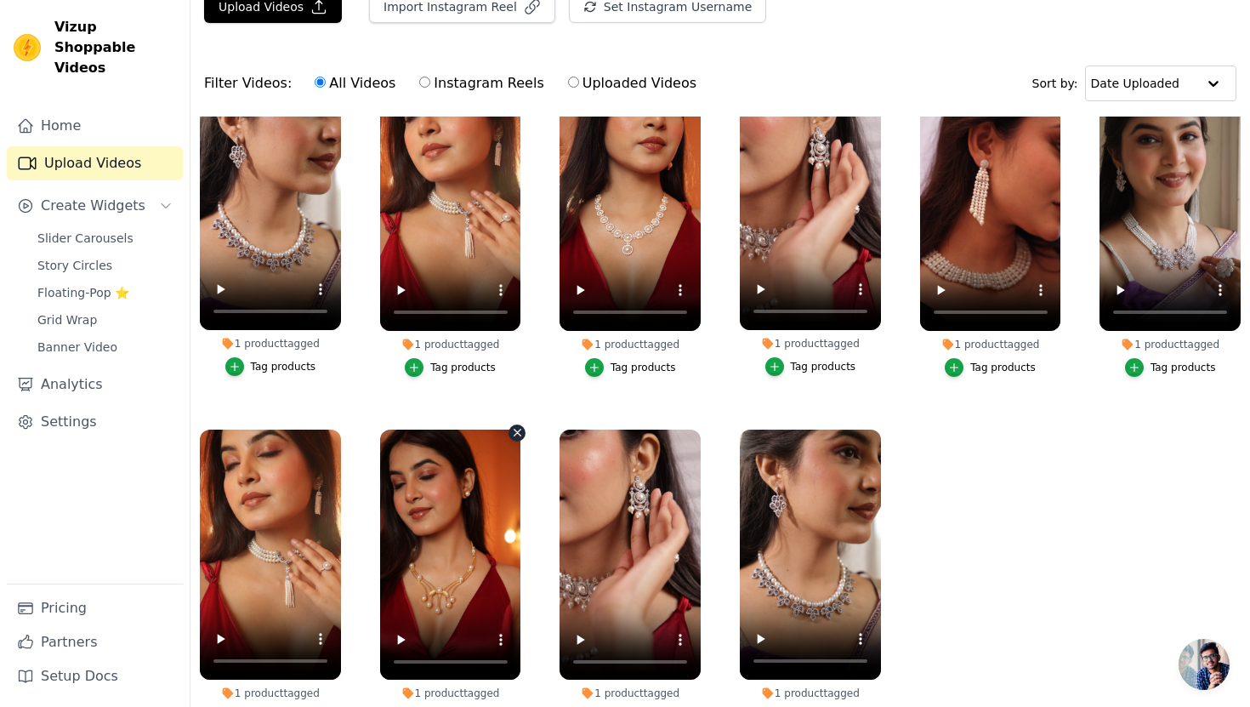
scroll to position [174, 0]
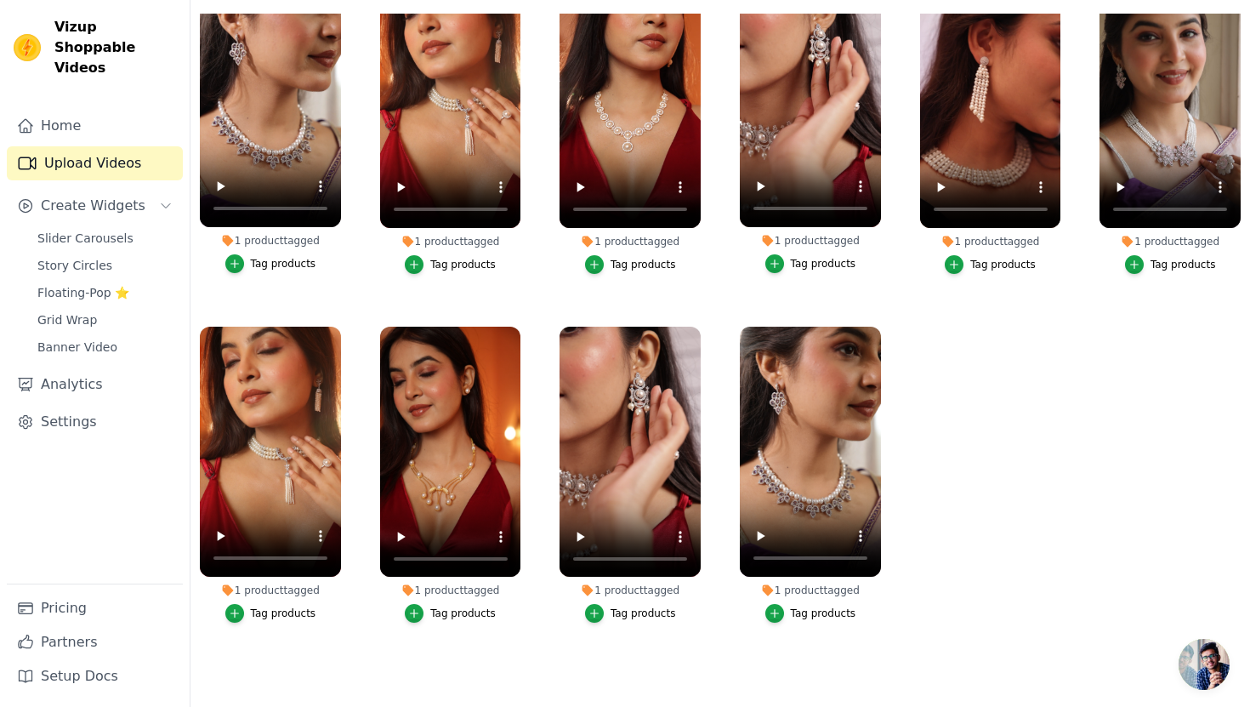
click at [452, 609] on div "Tag products" at bounding box center [462, 613] width 65 height 14
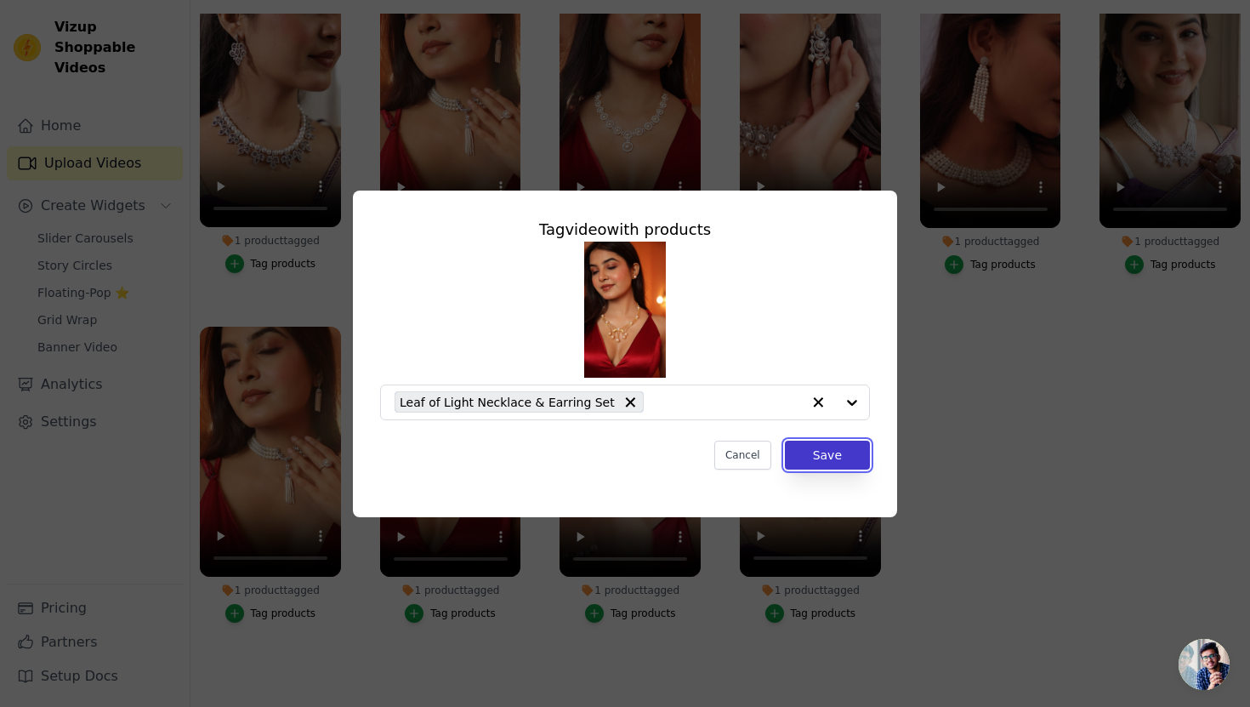
click at [817, 446] on button "Save" at bounding box center [827, 455] width 85 height 29
